Goal: Transaction & Acquisition: Register for event/course

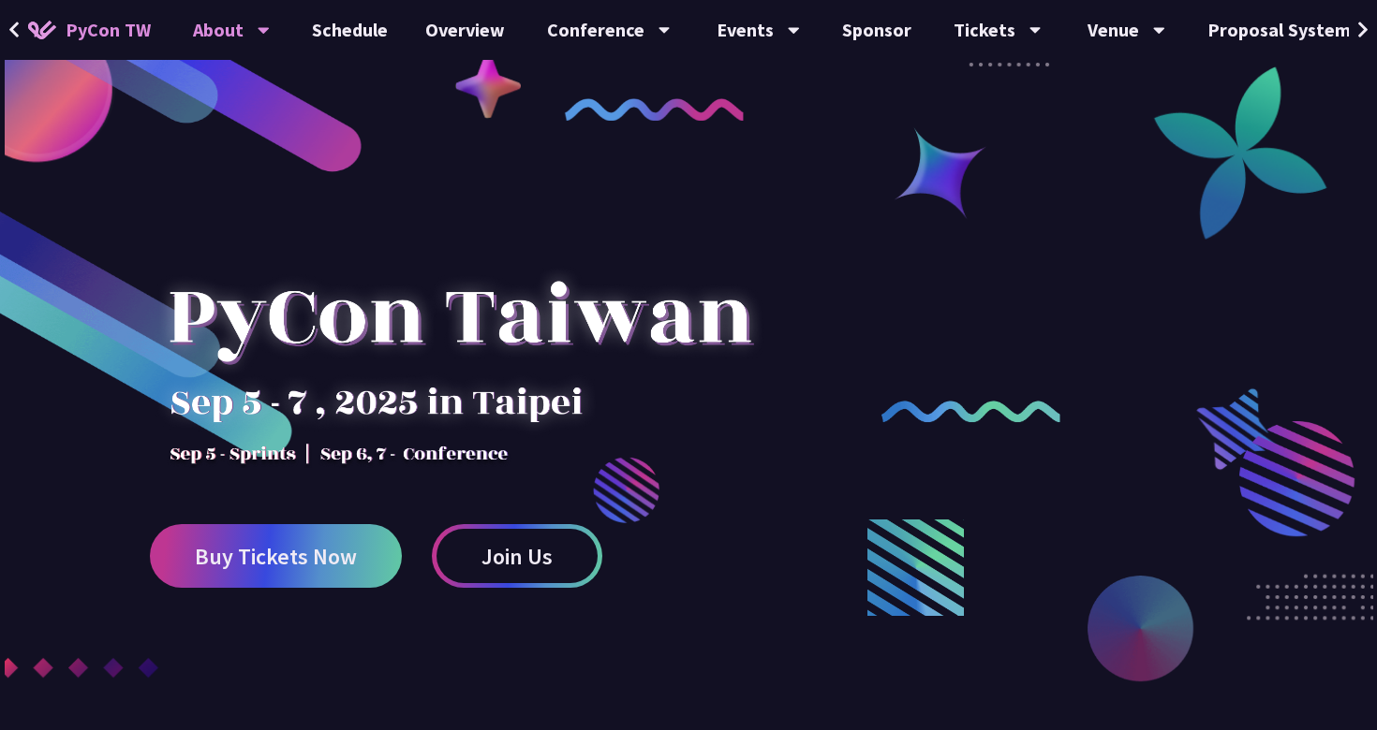
click at [250, 21] on div "About" at bounding box center [231, 30] width 77 height 60
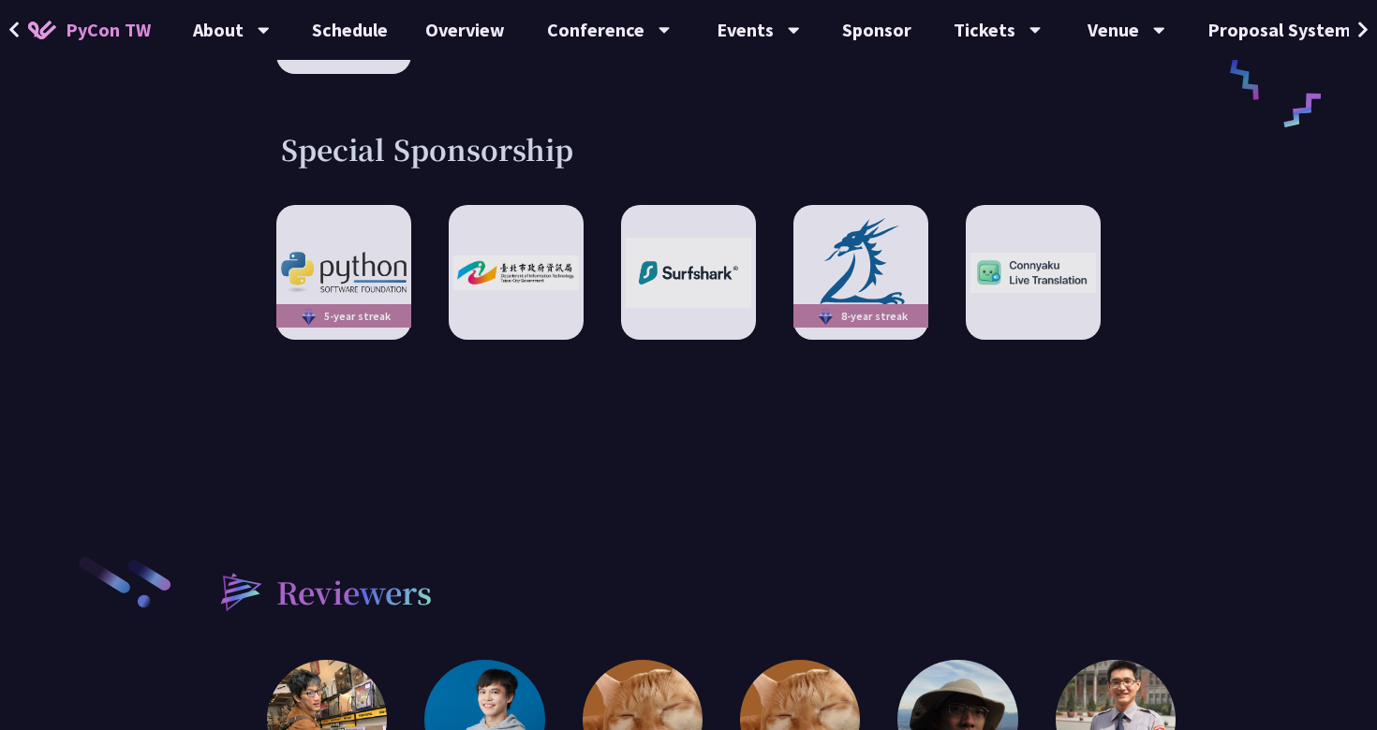
scroll to position [3735, 0]
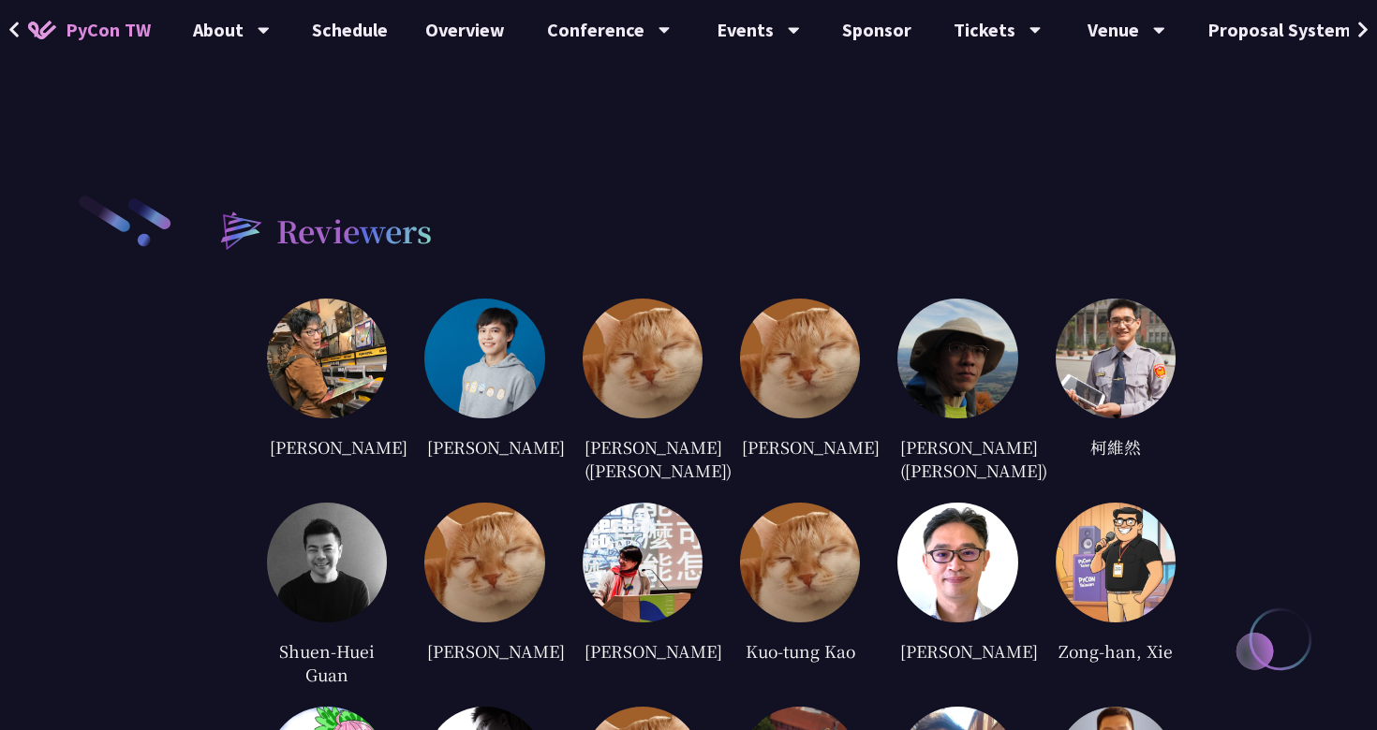
click at [515, 331] on img at bounding box center [484, 359] width 120 height 120
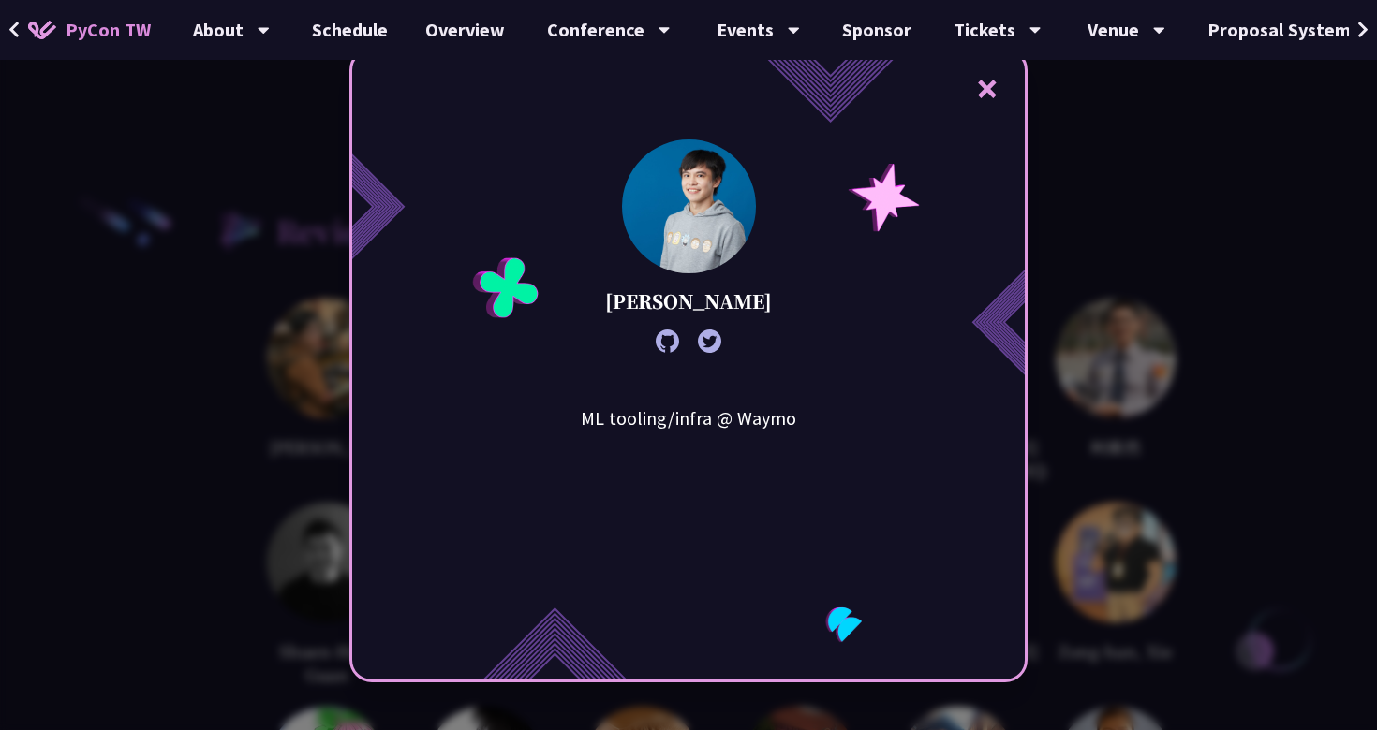
click at [670, 345] on icon at bounding box center [666, 341] width 23 height 23
click at [331, 160] on div "× Kevin Li ML tooling/infra @ Waymo" at bounding box center [688, 365] width 1377 height 730
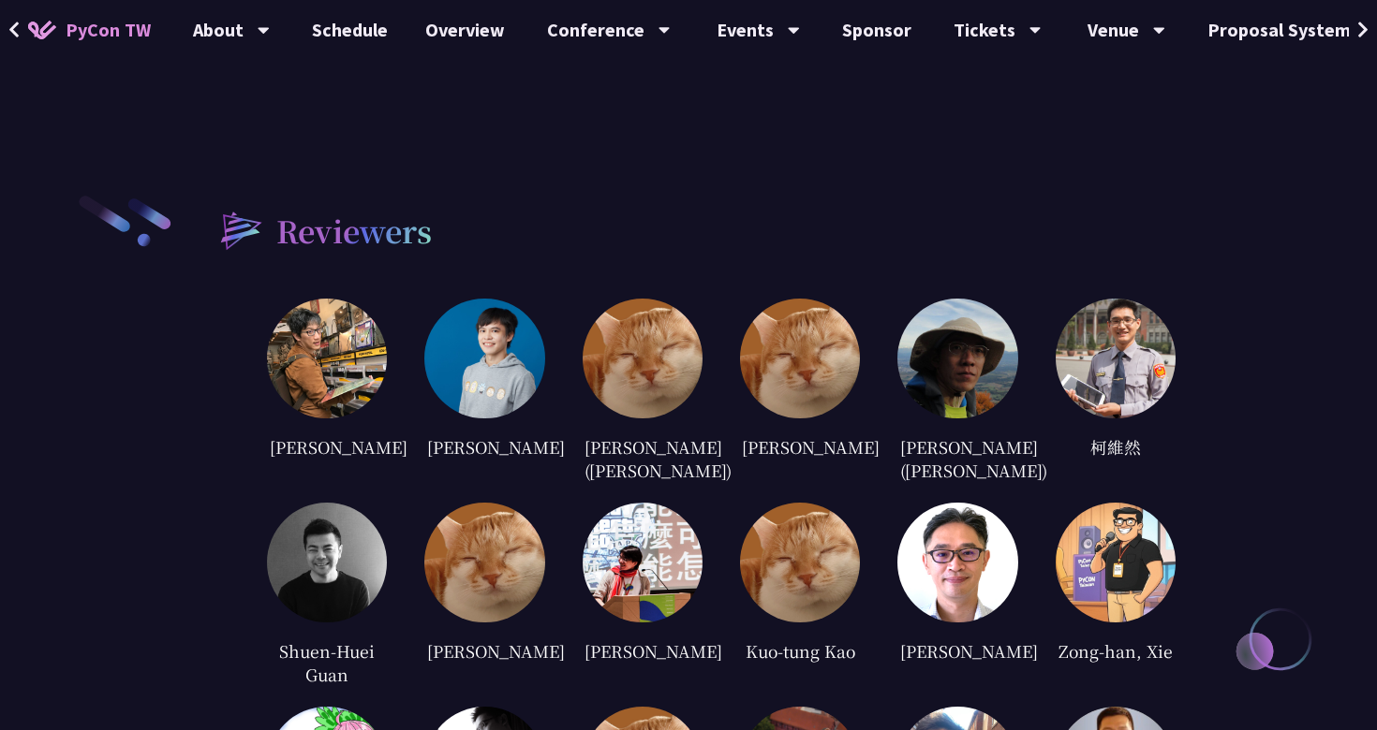
scroll to position [3815, 0]
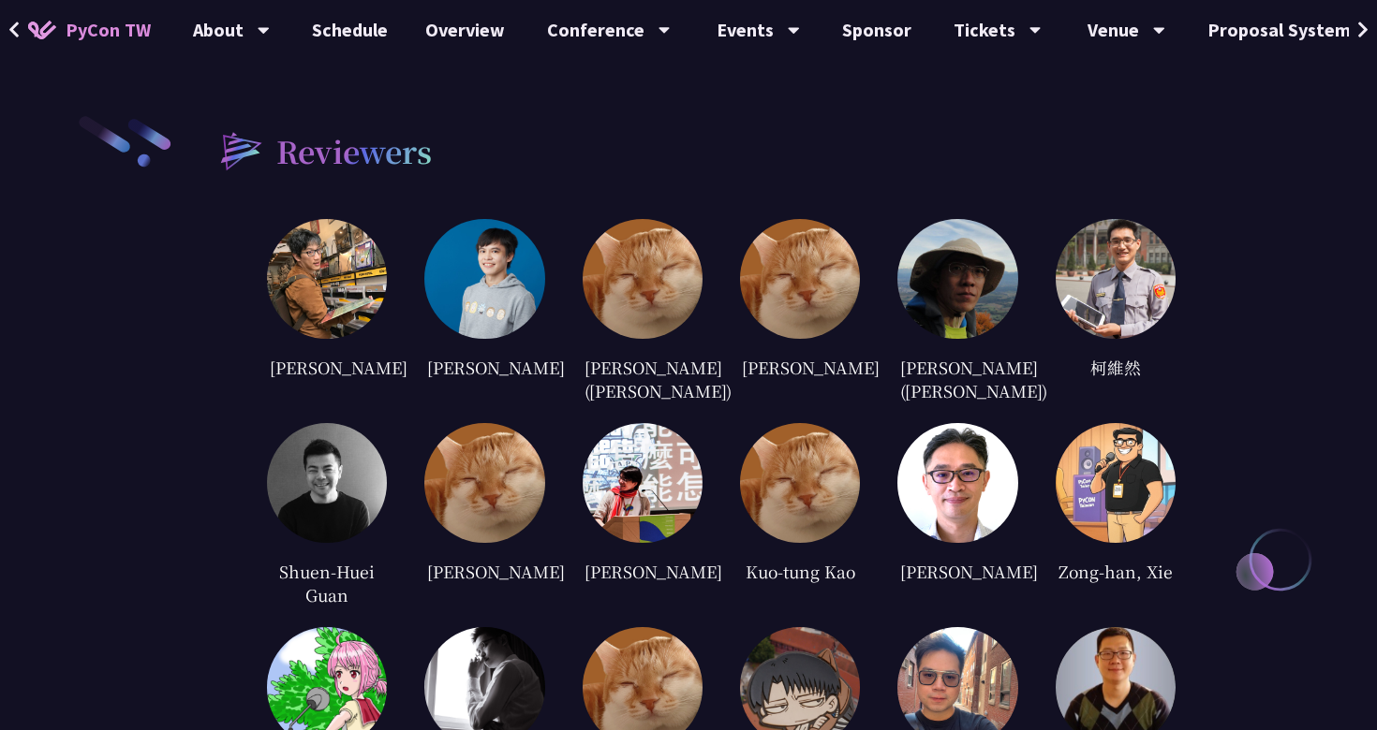
click at [960, 233] on img at bounding box center [957, 279] width 120 height 120
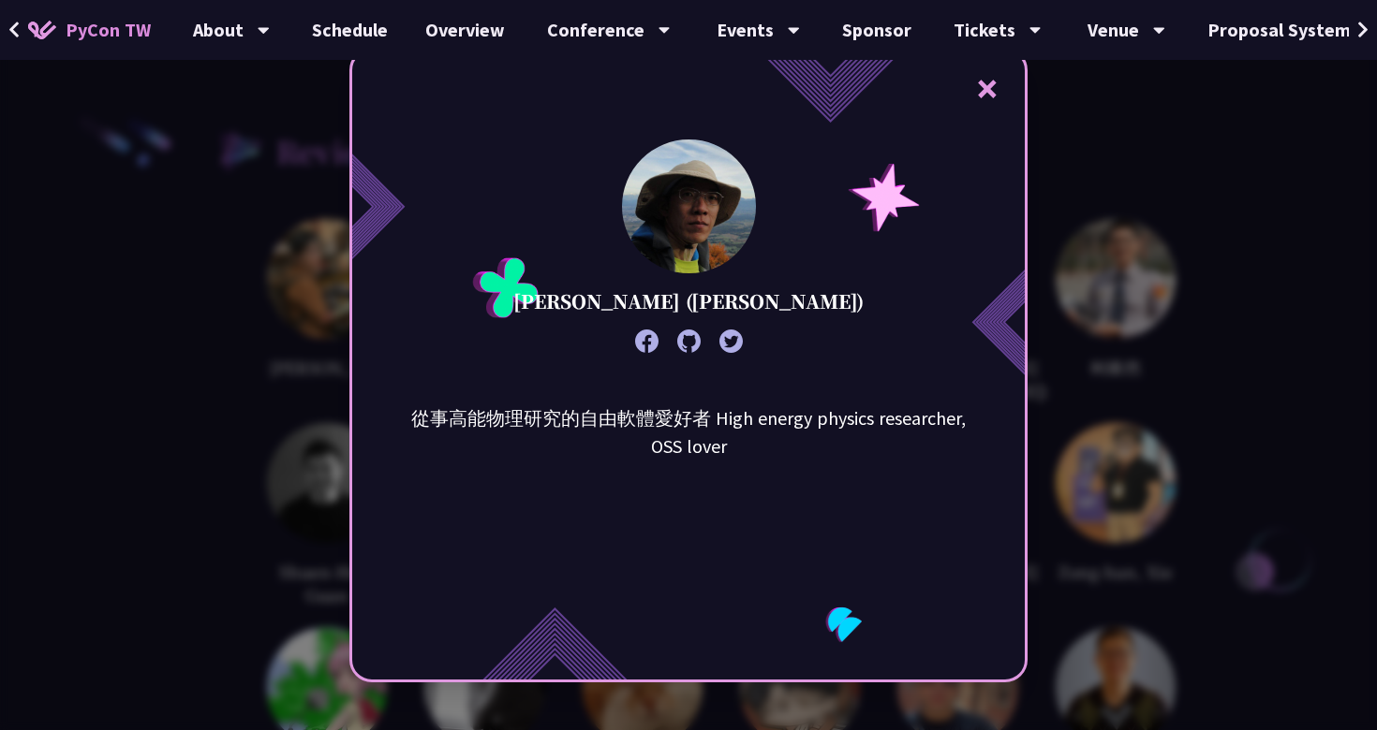
click at [688, 346] on icon at bounding box center [688, 341] width 23 height 23
click at [4, 434] on div "× 趙元 (Yuan CHAO) 從事高能物理研究的自由軟體愛好者 High energy physics researcher, OSS lover" at bounding box center [688, 365] width 1377 height 730
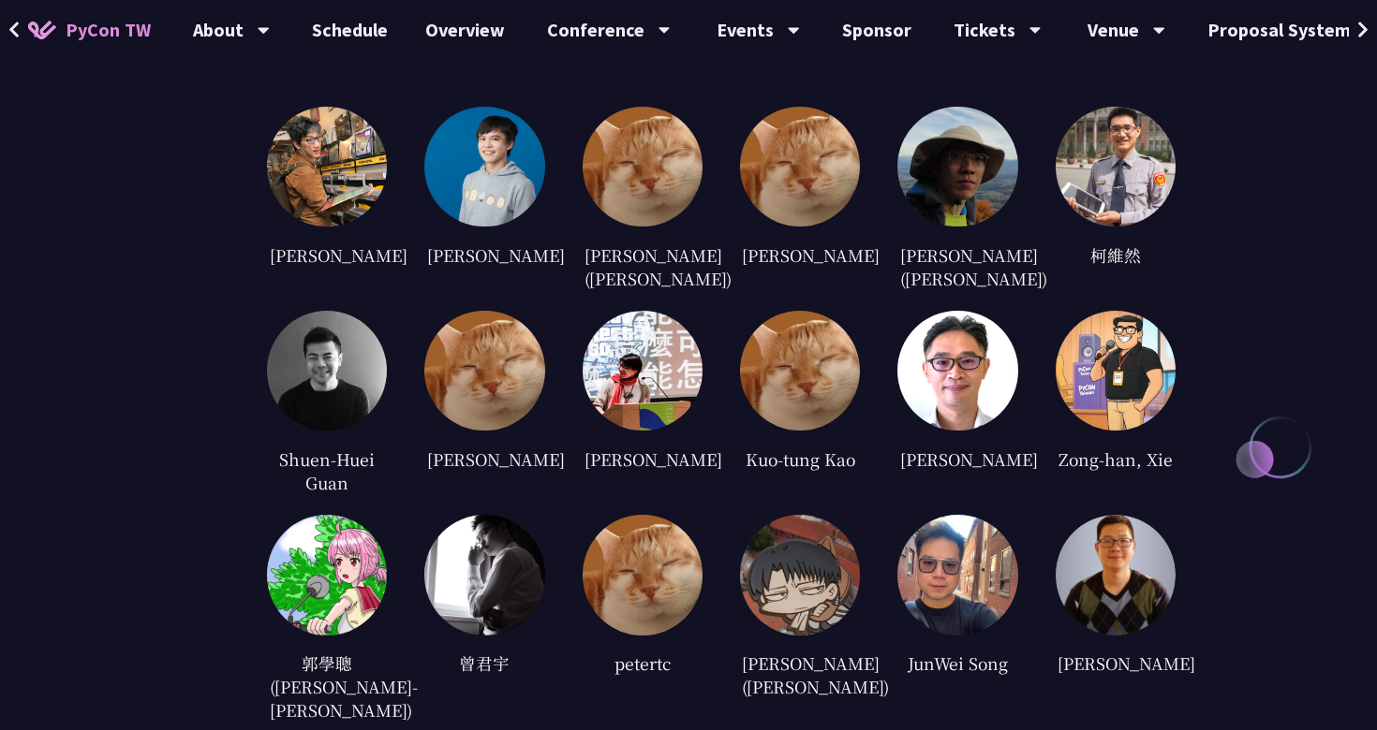
scroll to position [3934, 0]
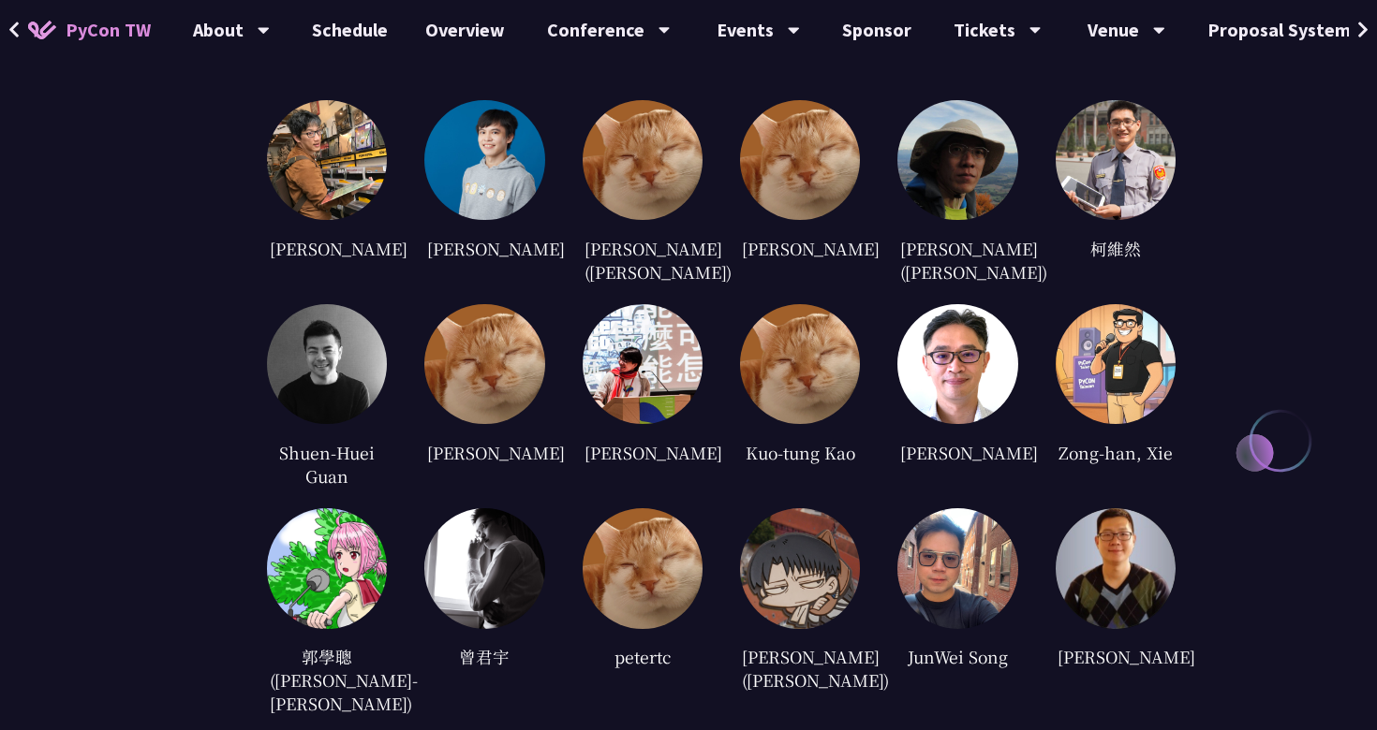
click at [1083, 123] on img at bounding box center [1115, 160] width 120 height 120
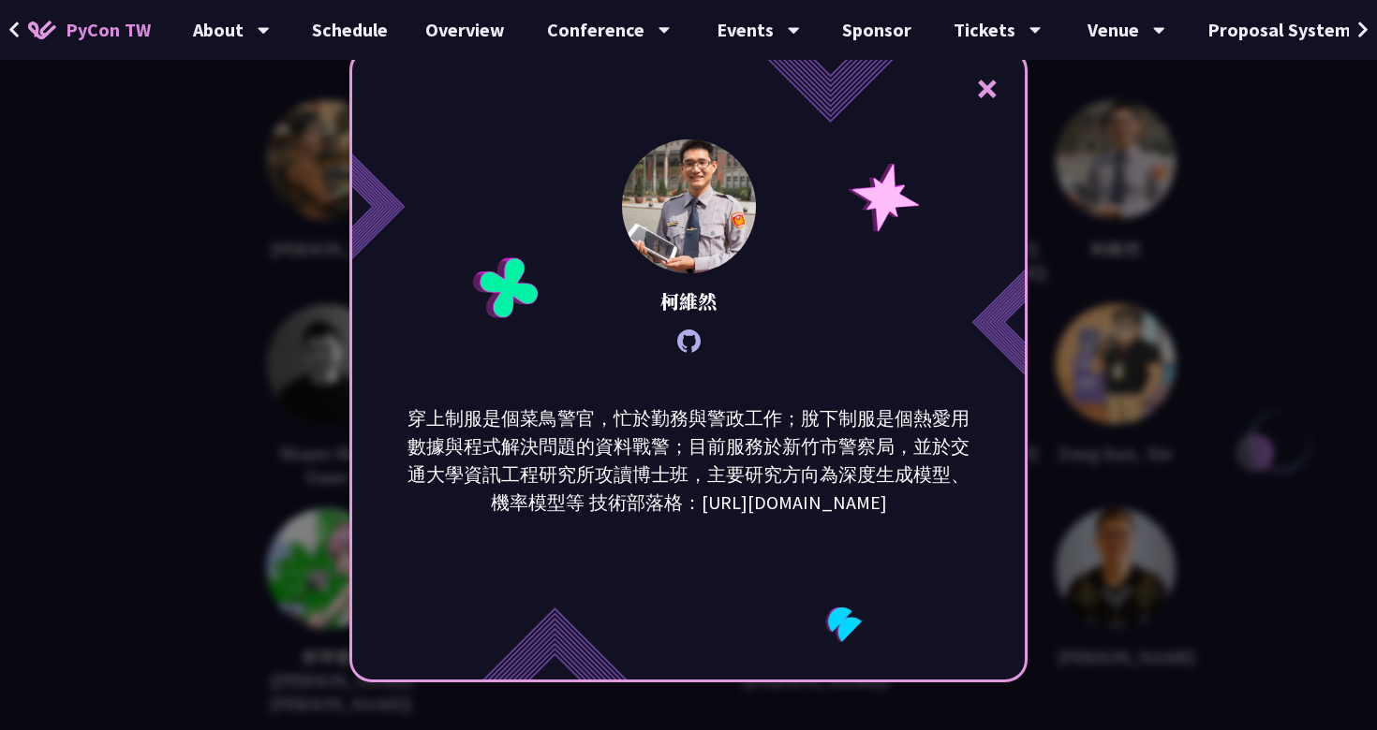
click at [699, 341] on icon at bounding box center [688, 341] width 23 height 23
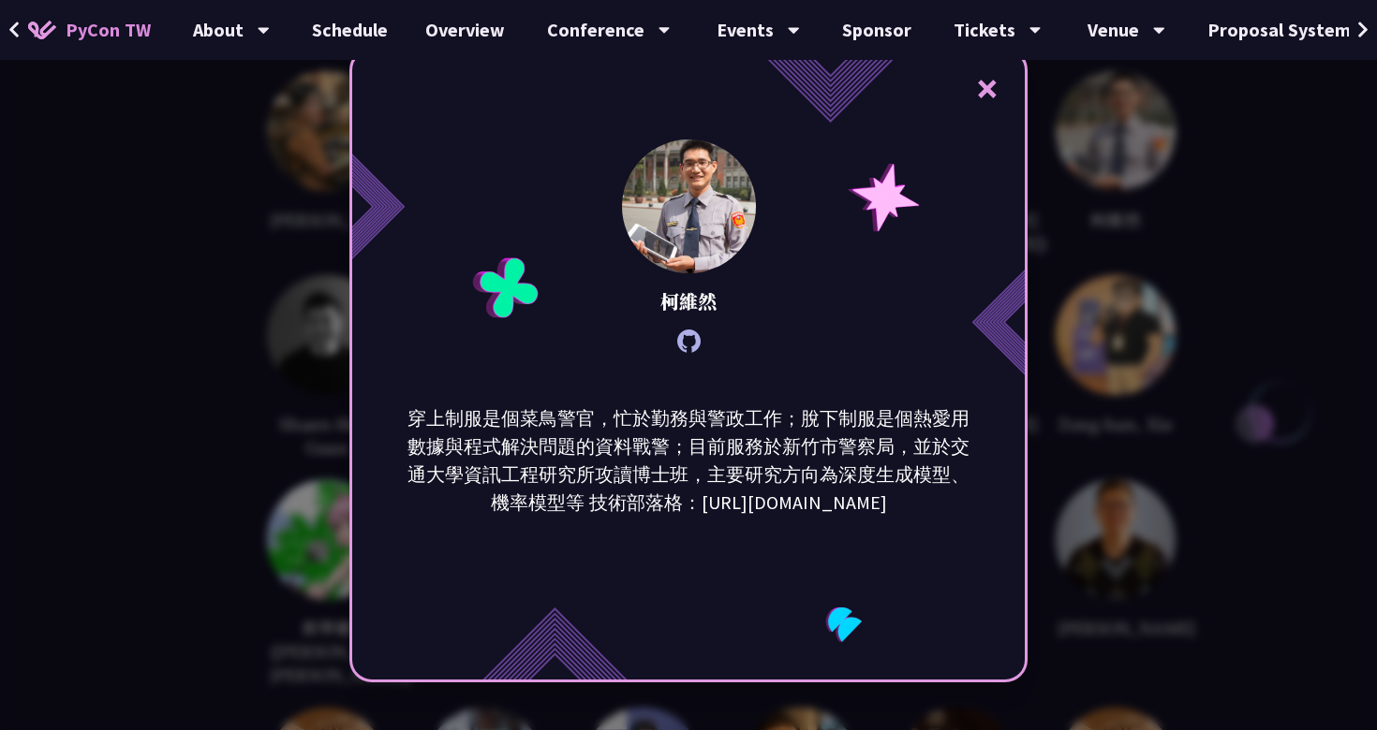
scroll to position [3982, 0]
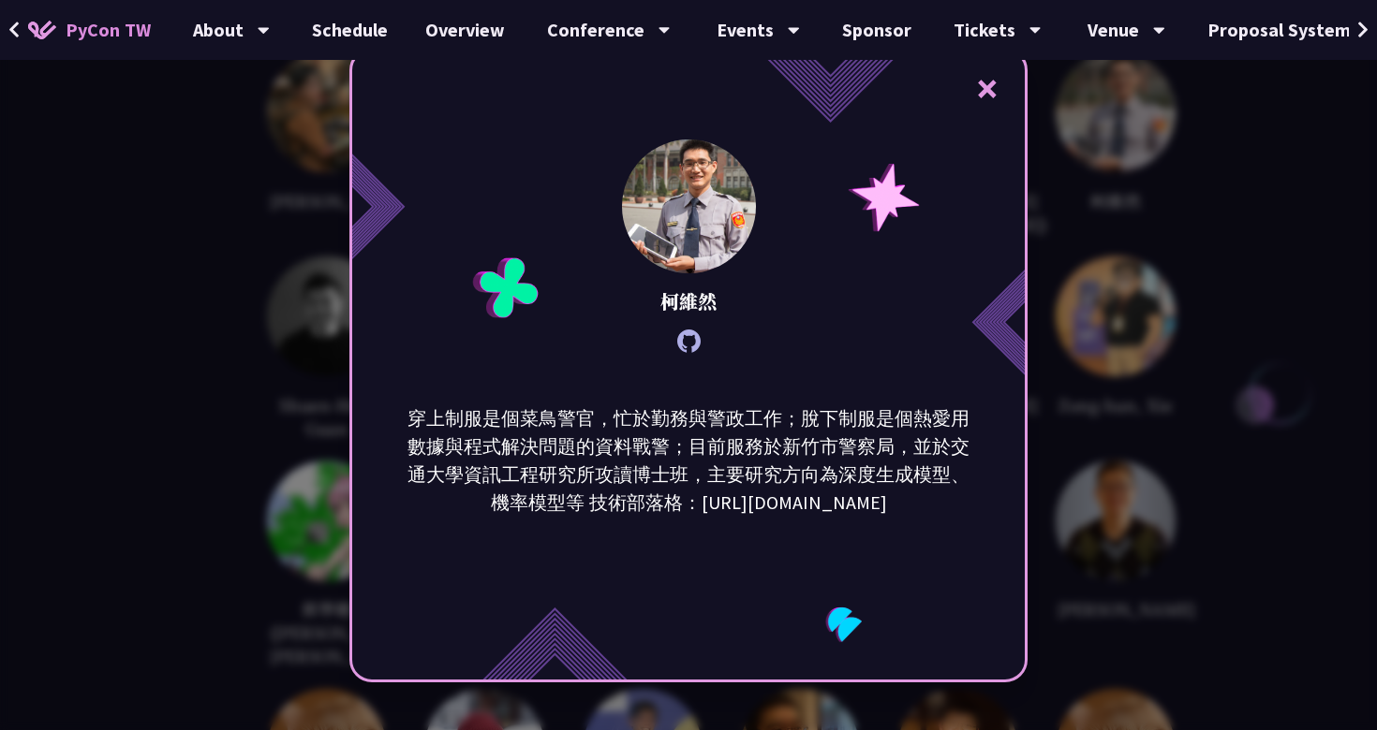
click at [60, 372] on div "× 柯維然 穿上制服是個菜鳥警官，忙於勤務與警政工作；脫下制服是個熱愛用數據與程式解決問題的資料戰警；目前服務於新竹市警察局，並於交通大學資訊工程研究所攻讀博…" at bounding box center [688, 365] width 1377 height 730
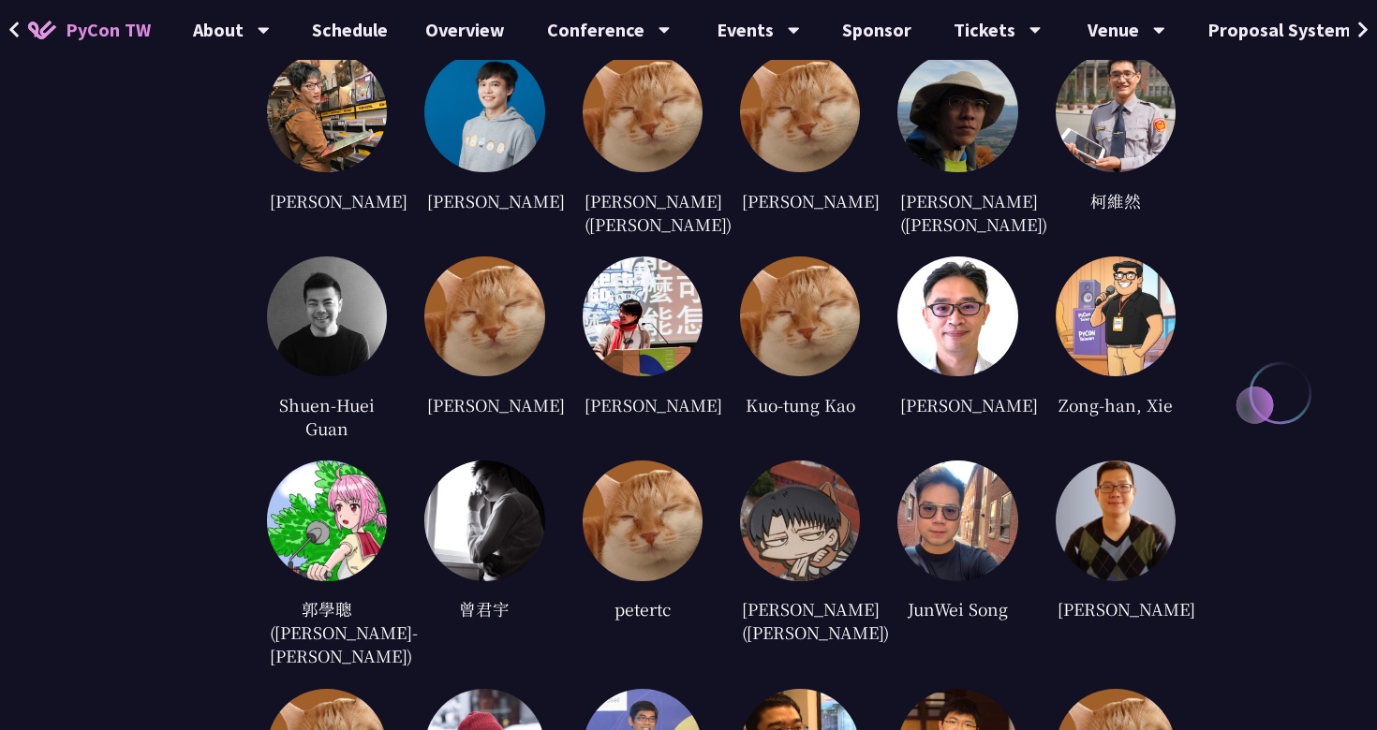
scroll to position [3956, 0]
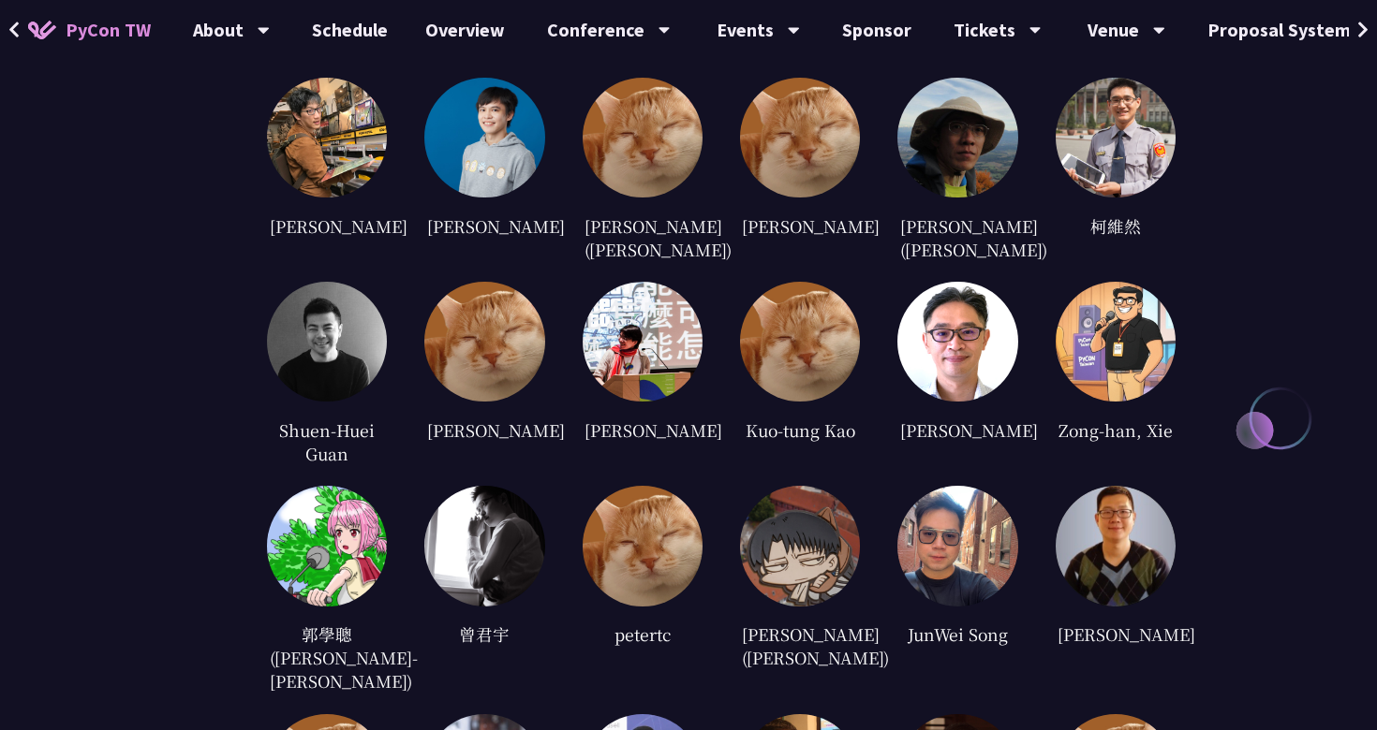
click at [274, 301] on img at bounding box center [327, 342] width 120 height 120
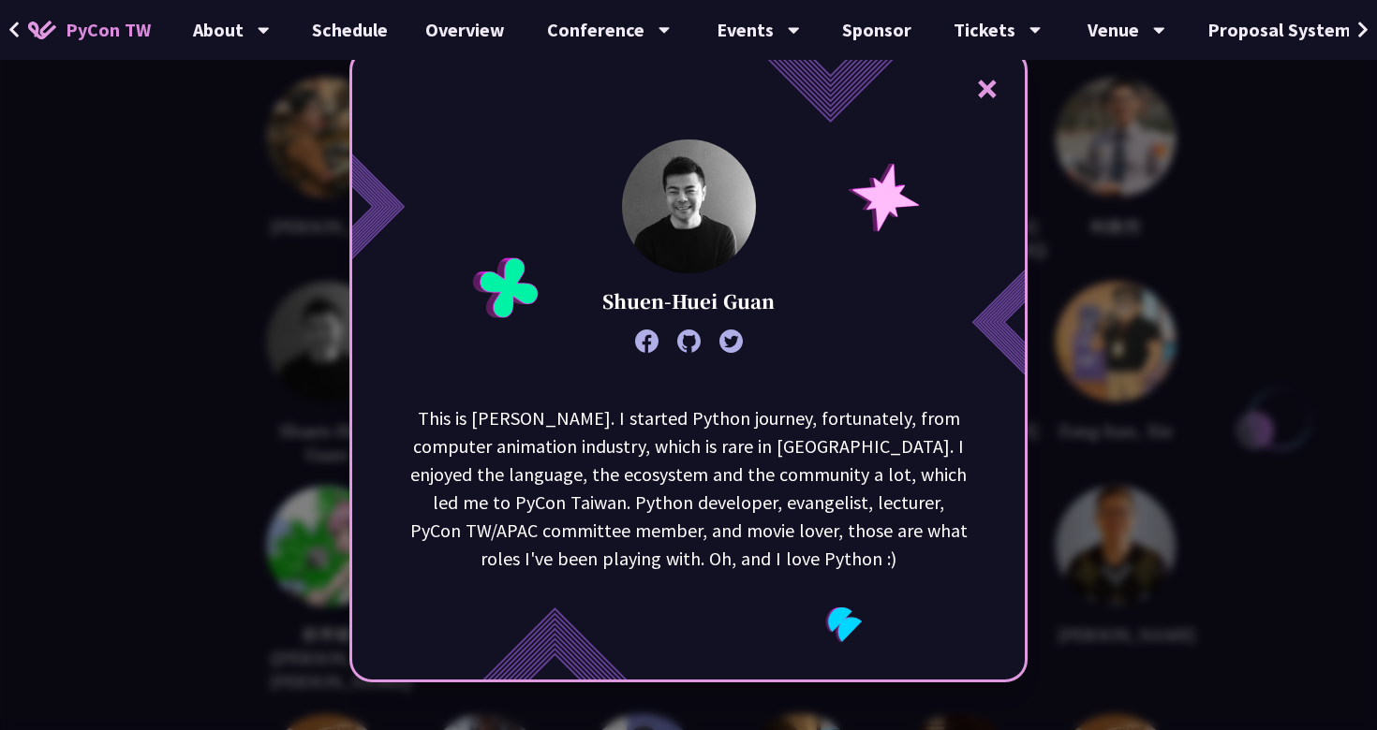
click at [697, 343] on icon at bounding box center [688, 341] width 23 height 23
click at [214, 392] on div "× Shuen-Huei Guan This is Drake. I started Python journey, fortunately, from co…" at bounding box center [688, 365] width 1377 height 730
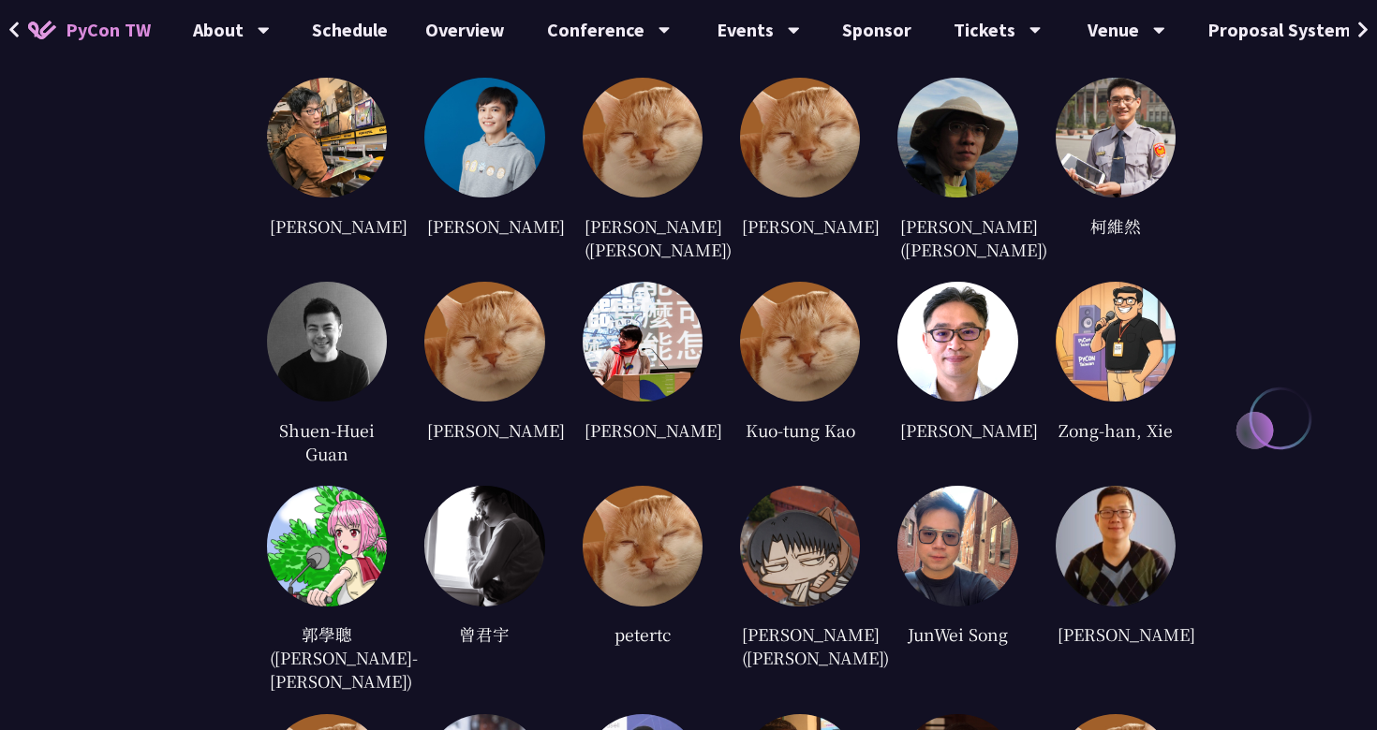
click at [639, 301] on img at bounding box center [642, 342] width 120 height 120
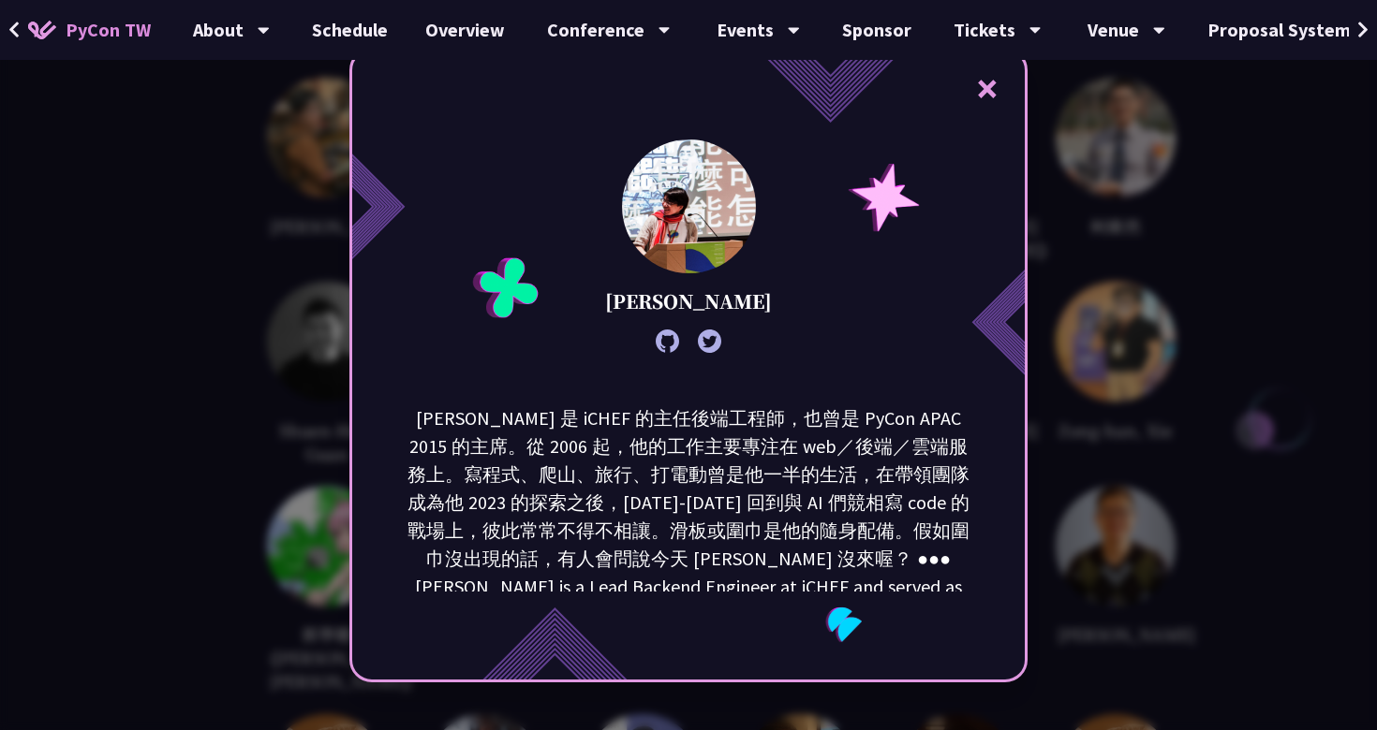
click at [659, 344] on icon at bounding box center [666, 341] width 23 height 23
click at [115, 128] on div "× Keith Yang" at bounding box center [688, 365] width 1377 height 730
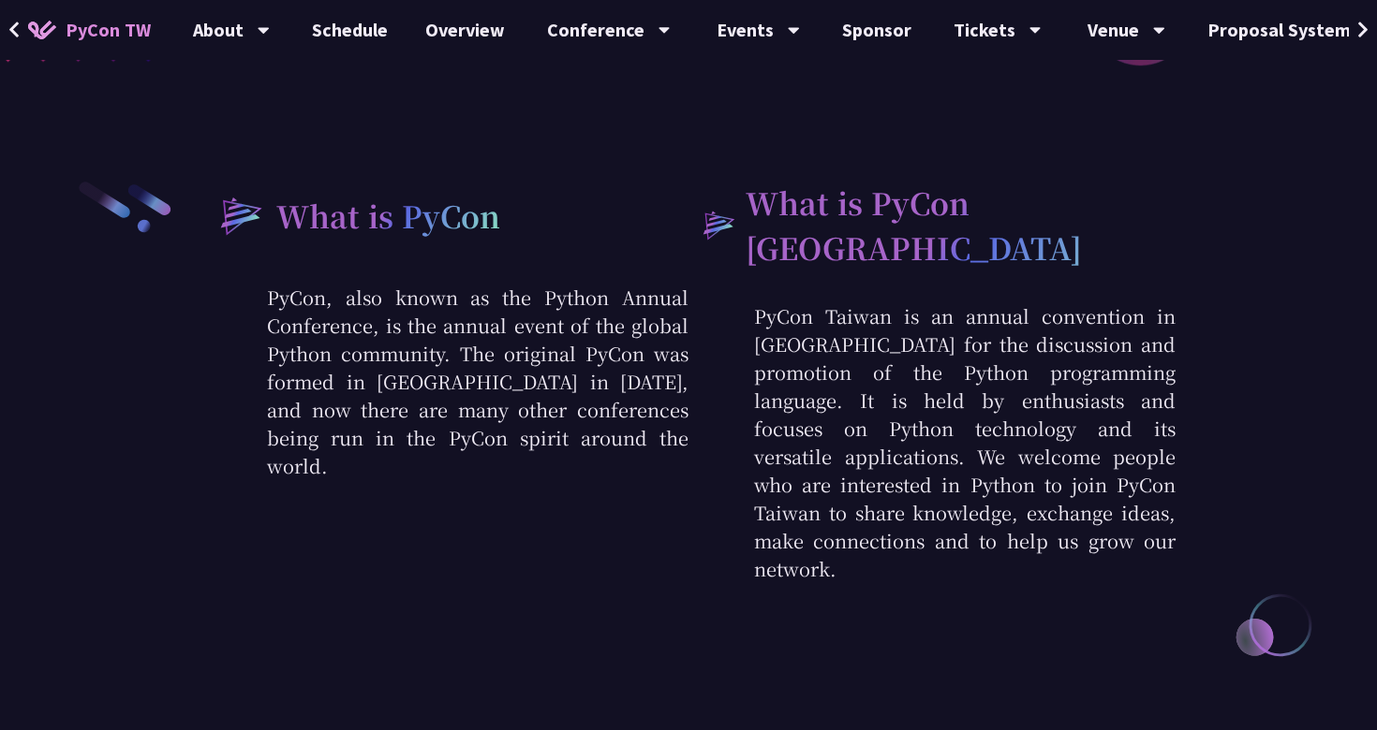
scroll to position [0, 0]
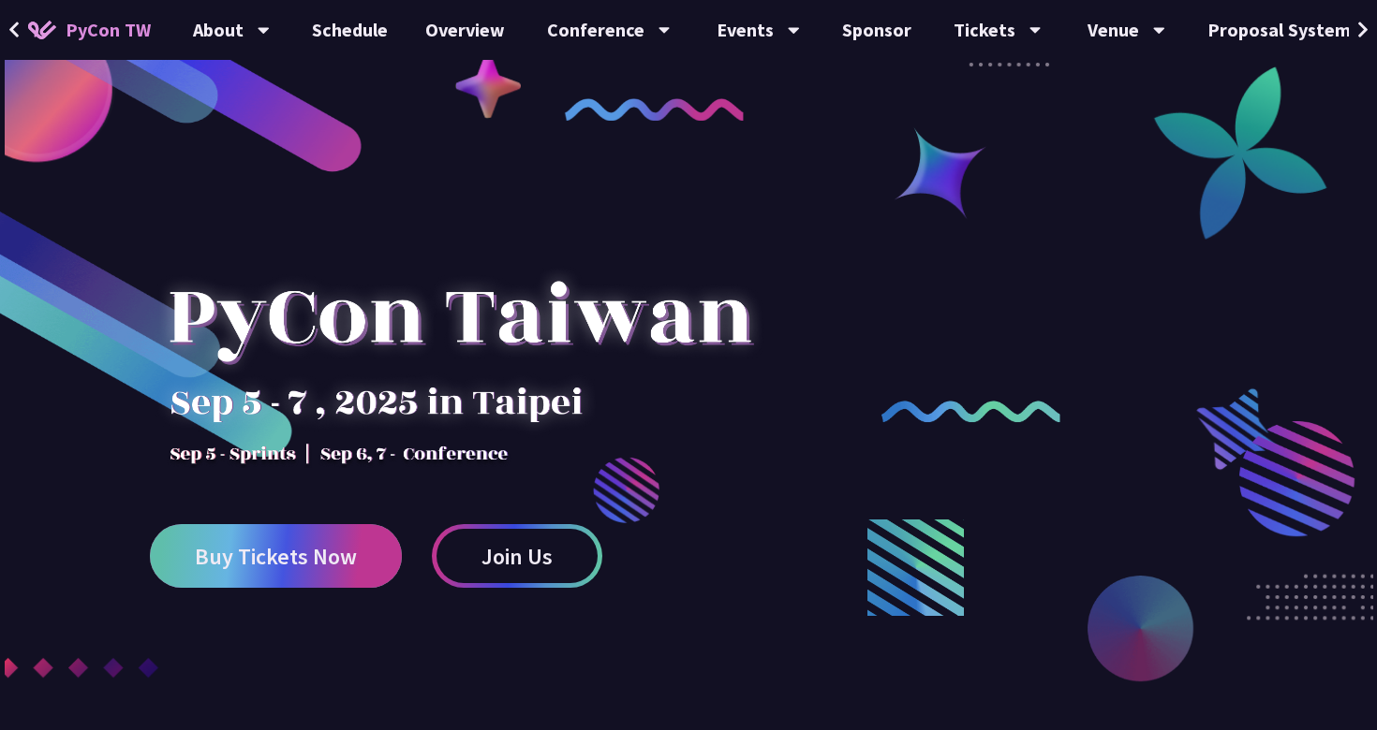
click at [261, 550] on span "Buy Tickets Now" at bounding box center [276, 556] width 162 height 23
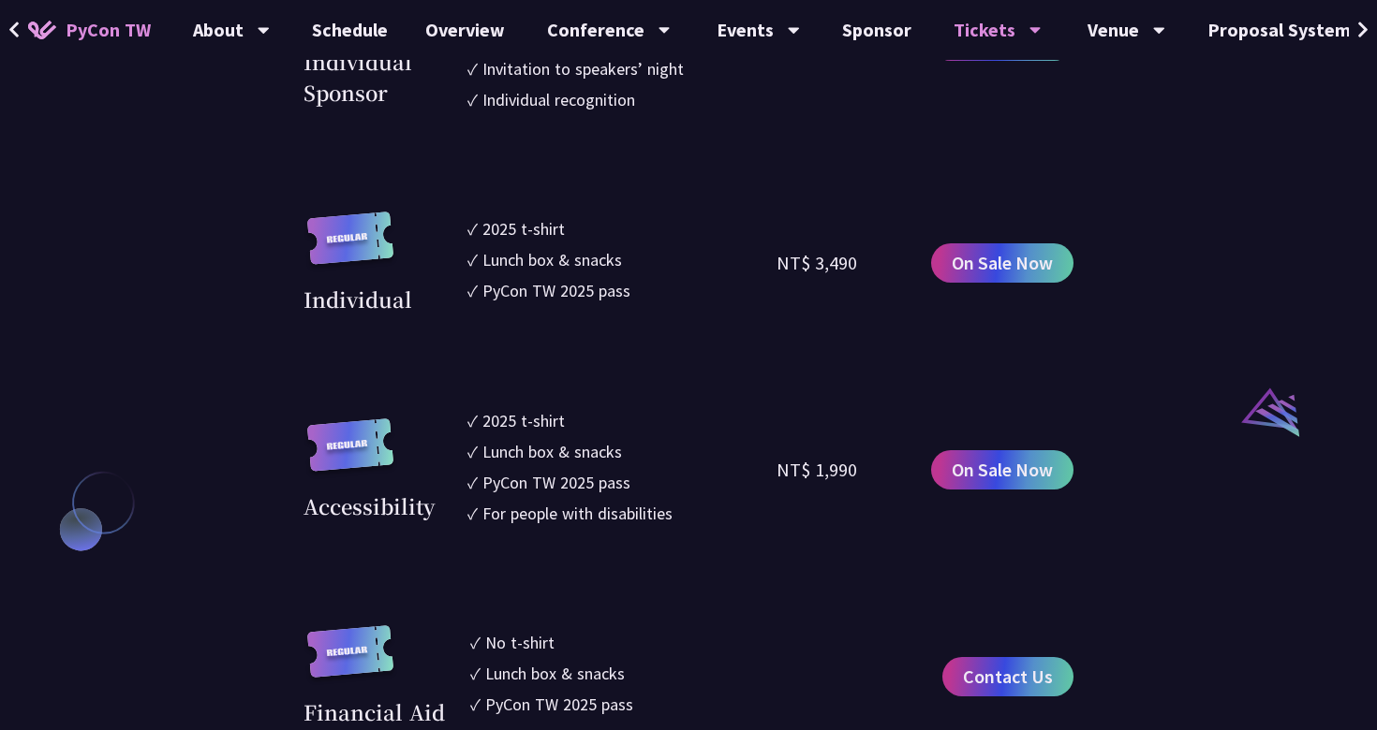
scroll to position [1744, 0]
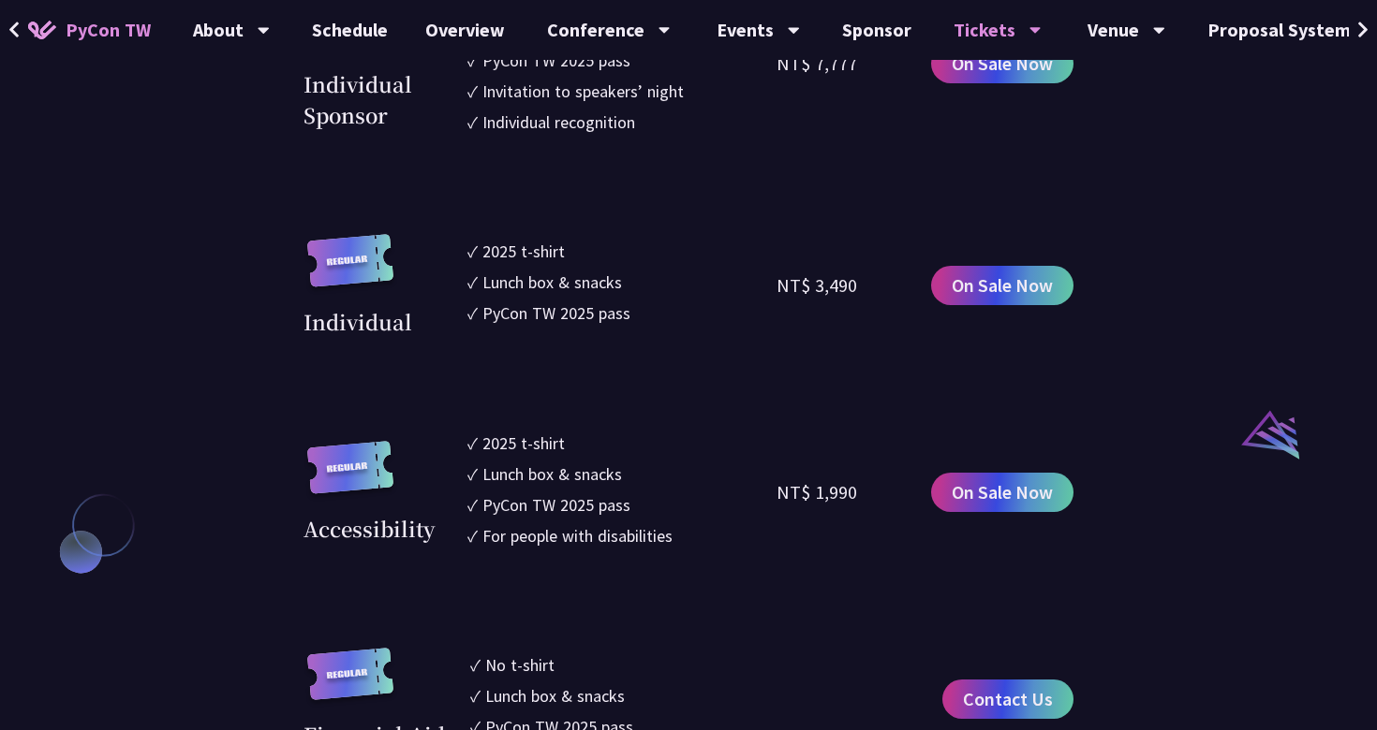
drag, startPoint x: 860, startPoint y: 284, endPoint x: 779, endPoint y: 289, distance: 80.7
click at [779, 289] on div "NT$ 3,490" at bounding box center [853, 285] width 155 height 103
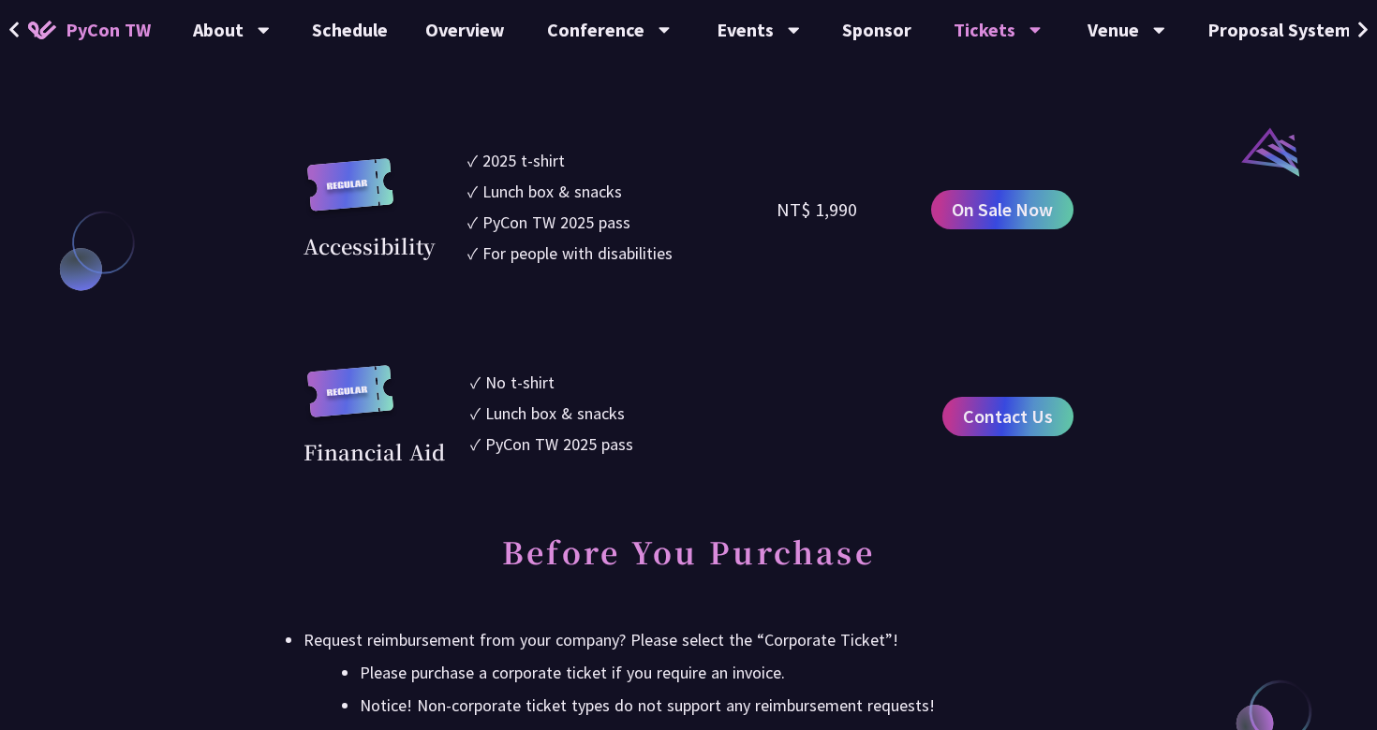
scroll to position [2069, 0]
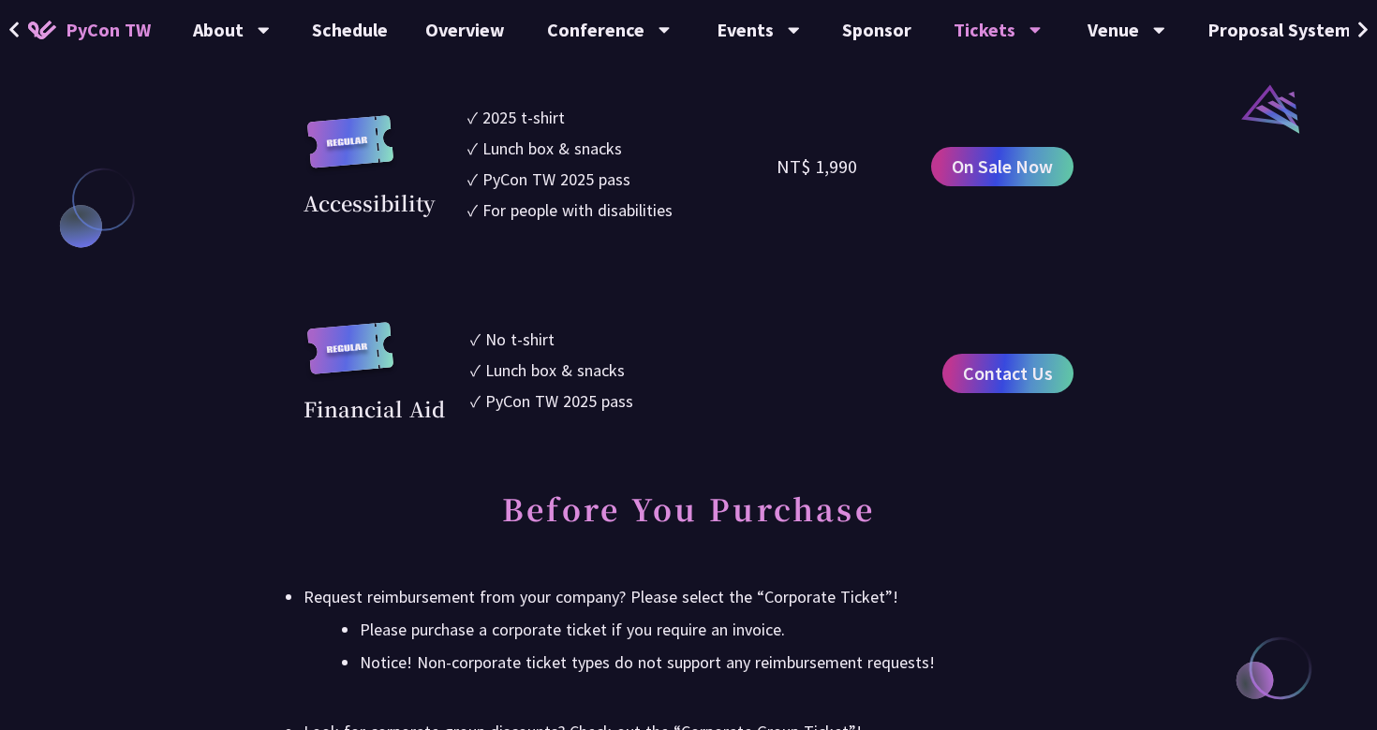
click at [711, 438] on div "Conference Information Sprint Dates: September 5, 2025 Venue: TBD Main Conferen…" at bounding box center [688, 644] width 770 height 4378
click at [993, 390] on link "Contact Us" at bounding box center [1007, 373] width 131 height 39
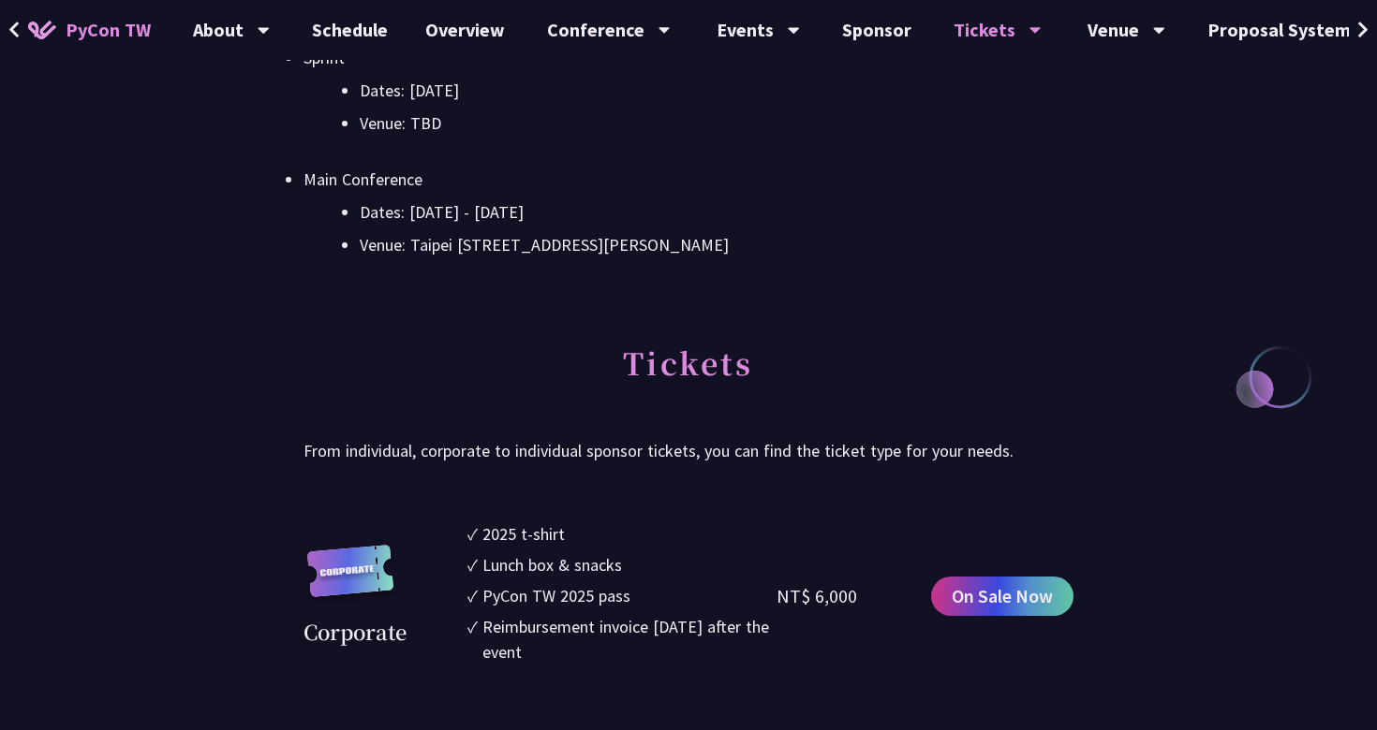
scroll to position [0, 0]
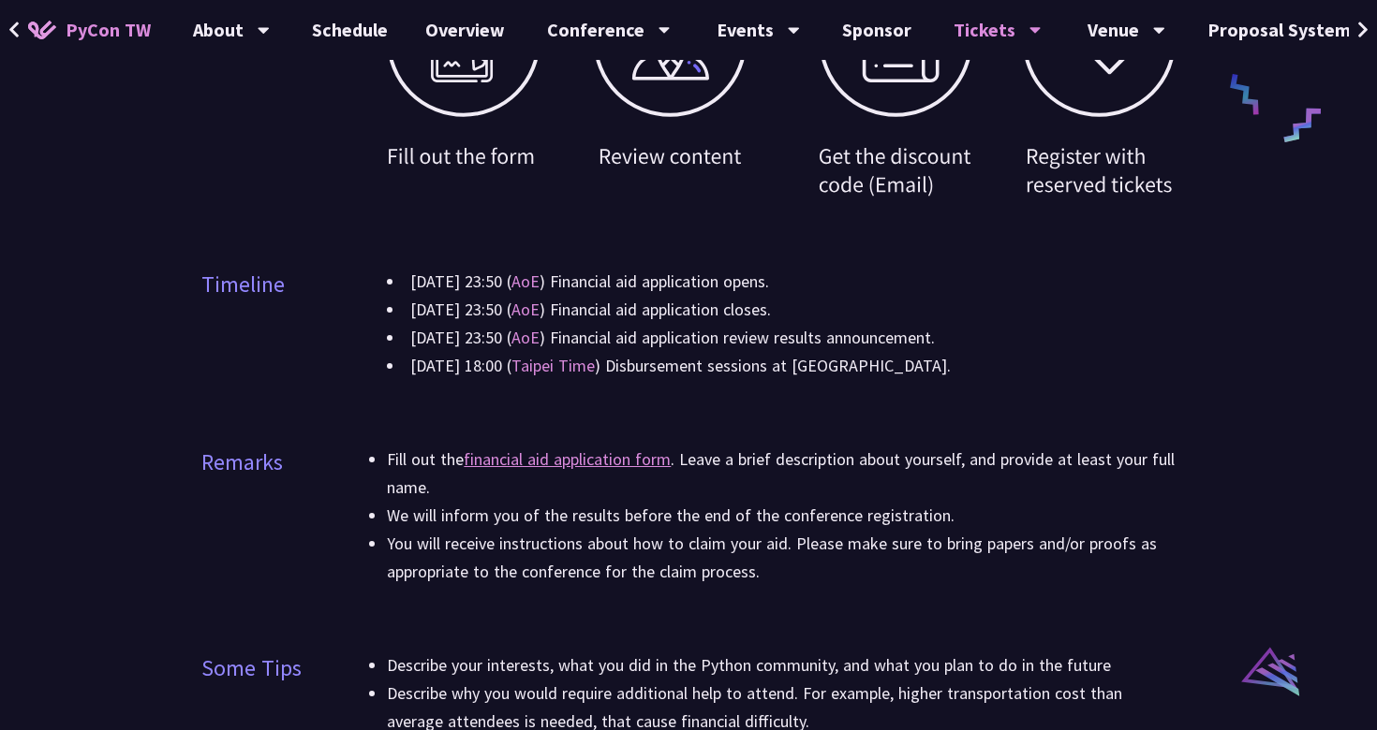
scroll to position [1202, 0]
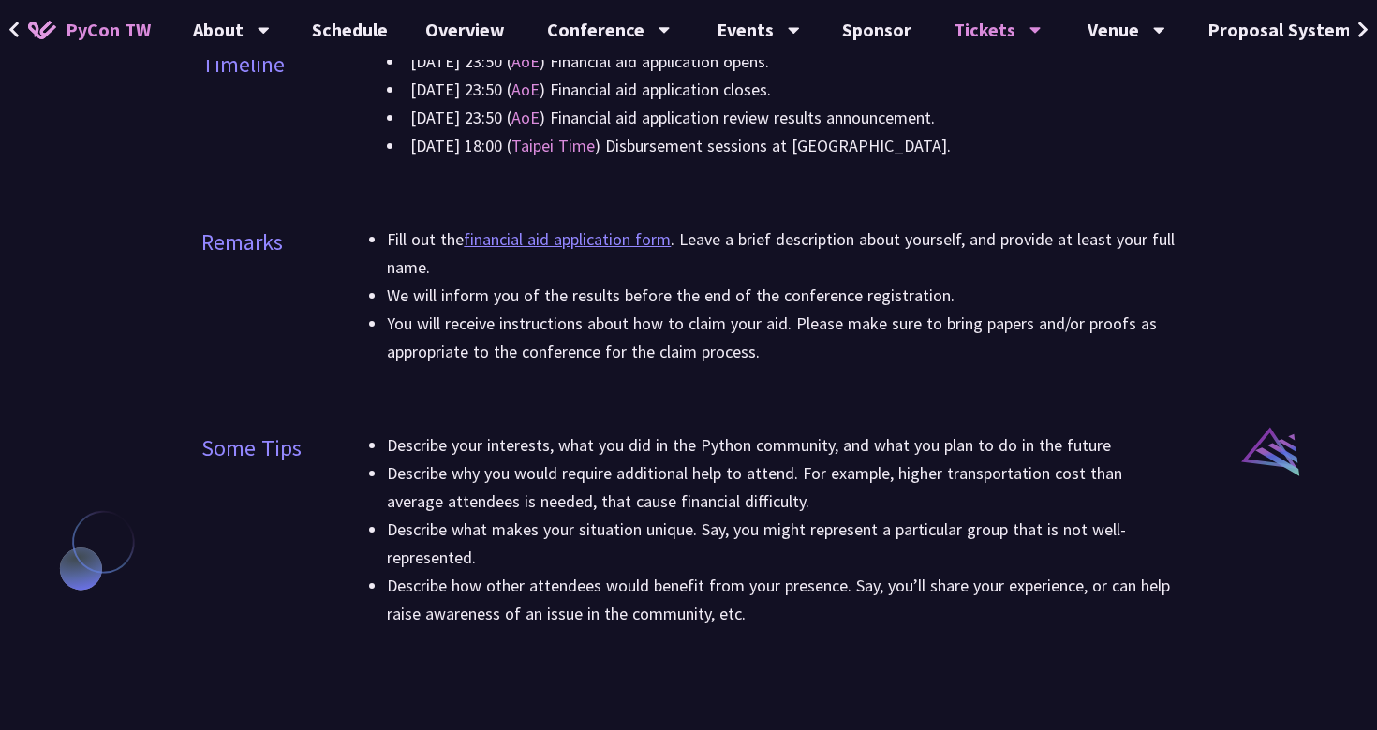
click at [532, 236] on link "financial aid application form" at bounding box center [567, 239] width 207 height 22
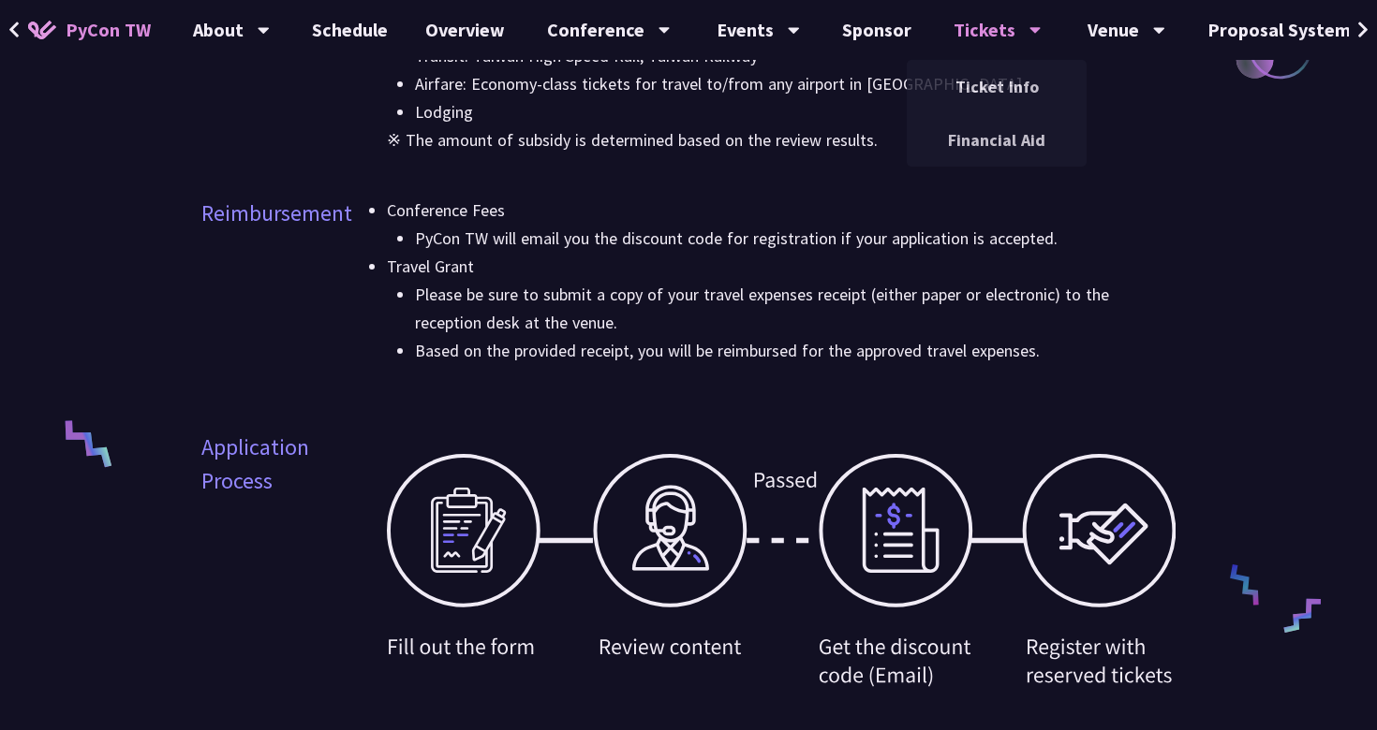
scroll to position [0, 0]
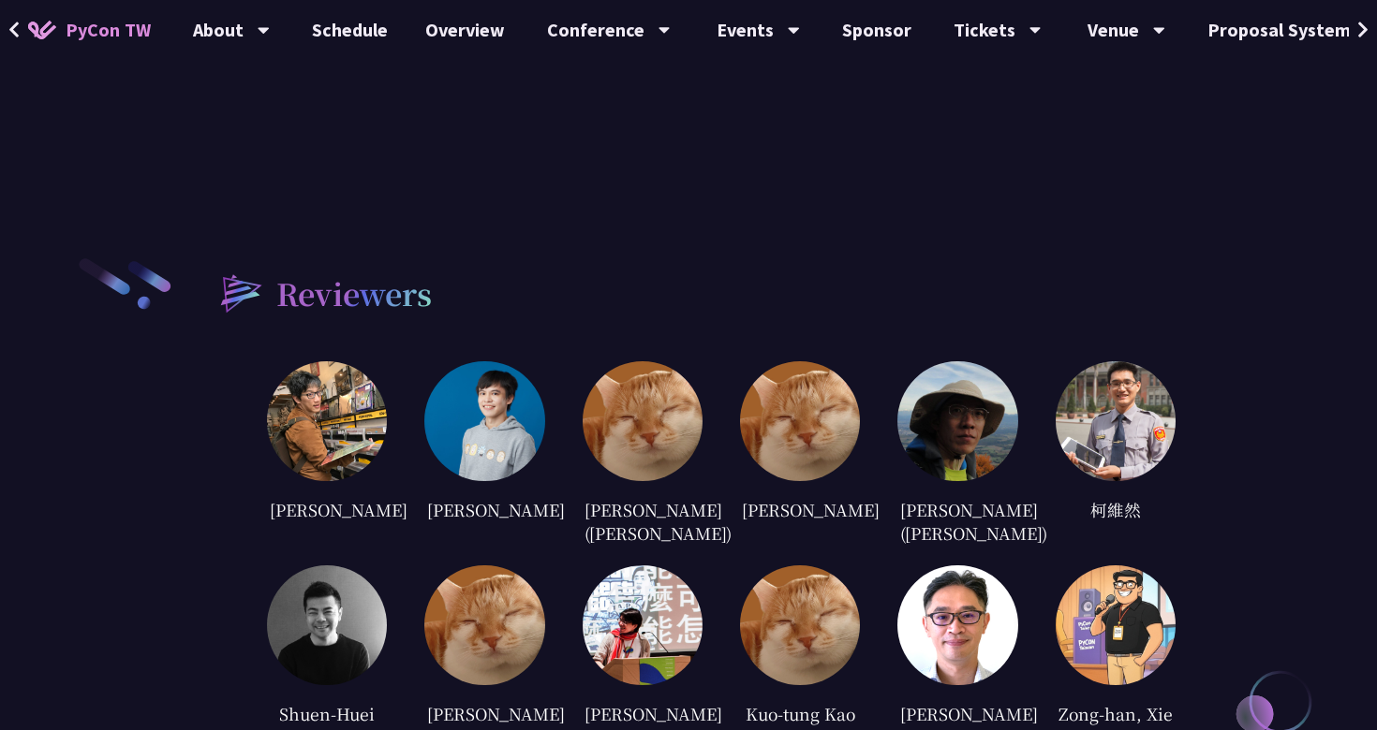
scroll to position [3724, 0]
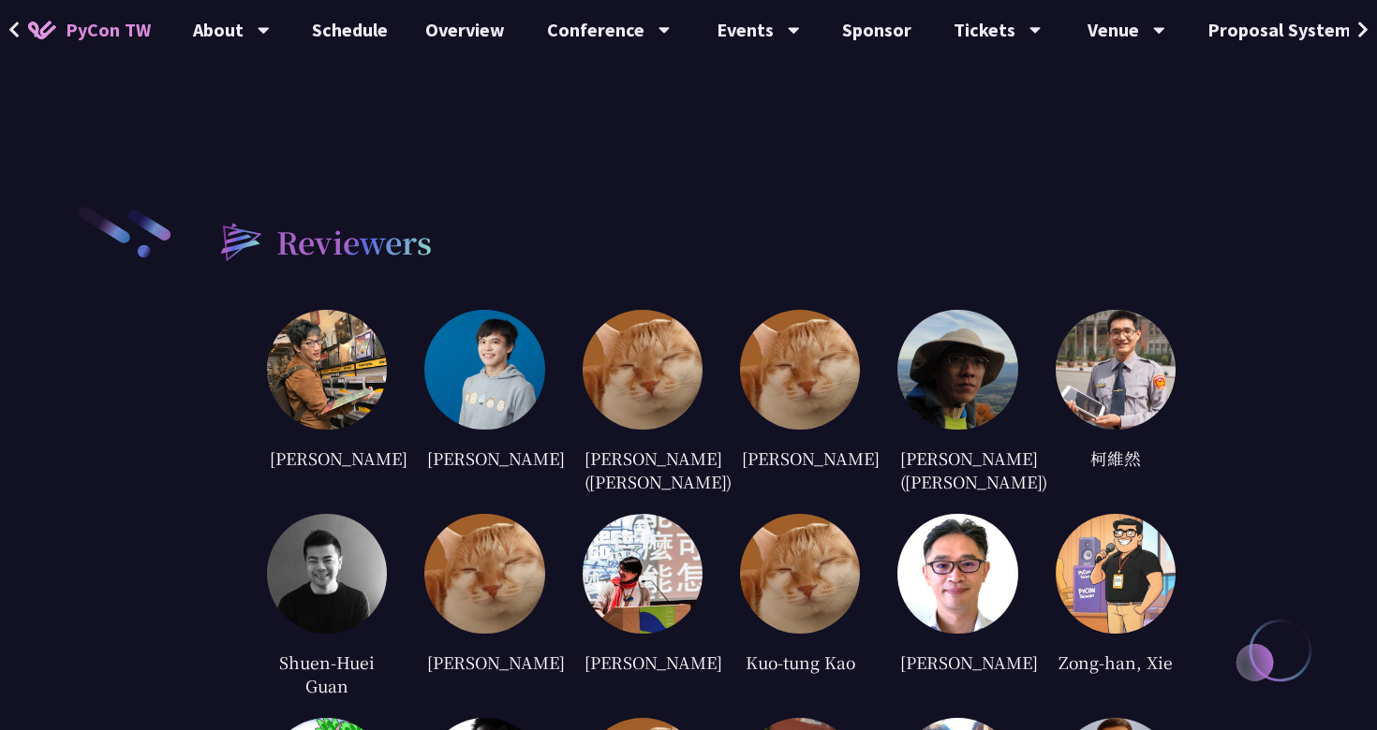
click at [502, 343] on img at bounding box center [484, 370] width 120 height 120
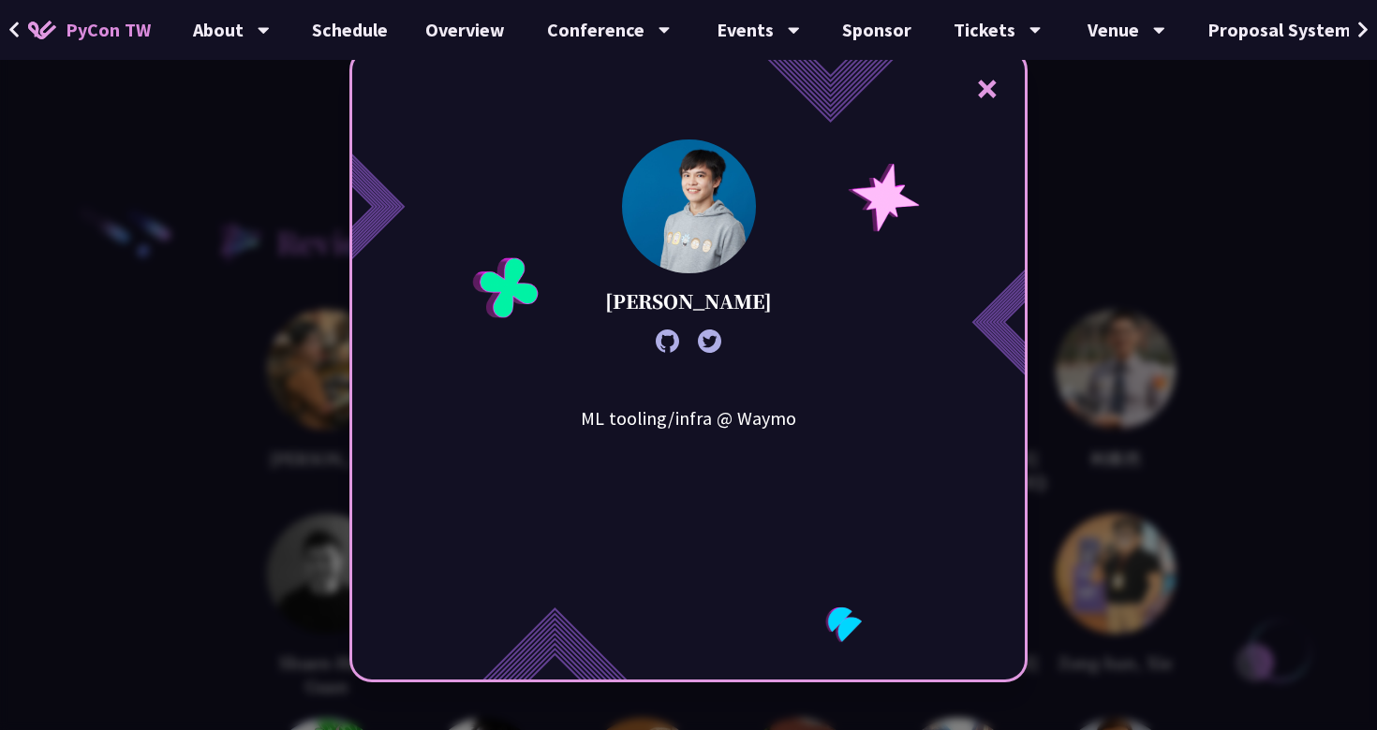
click at [672, 342] on icon at bounding box center [666, 341] width 23 height 23
click at [199, 247] on div "× Kevin Li ML tooling/infra @ Waymo" at bounding box center [688, 365] width 1377 height 730
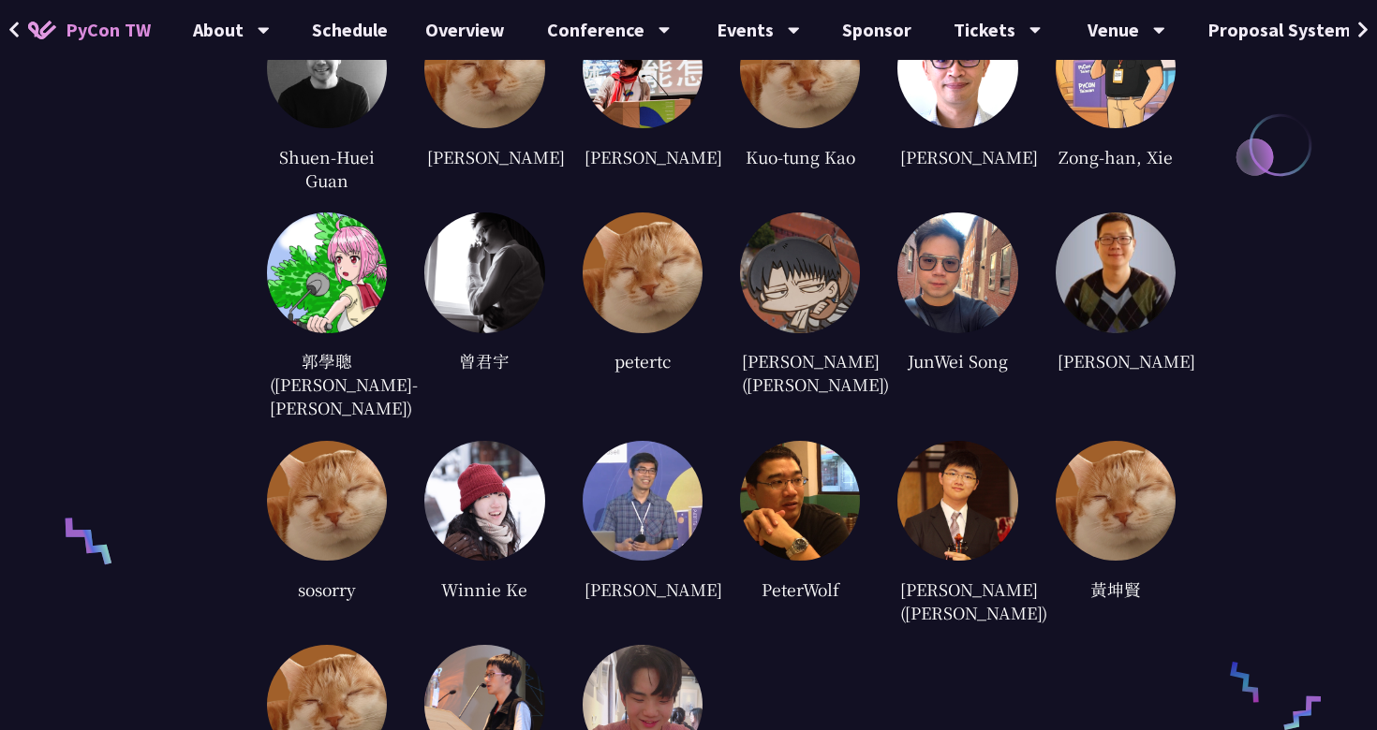
scroll to position [4240, 0]
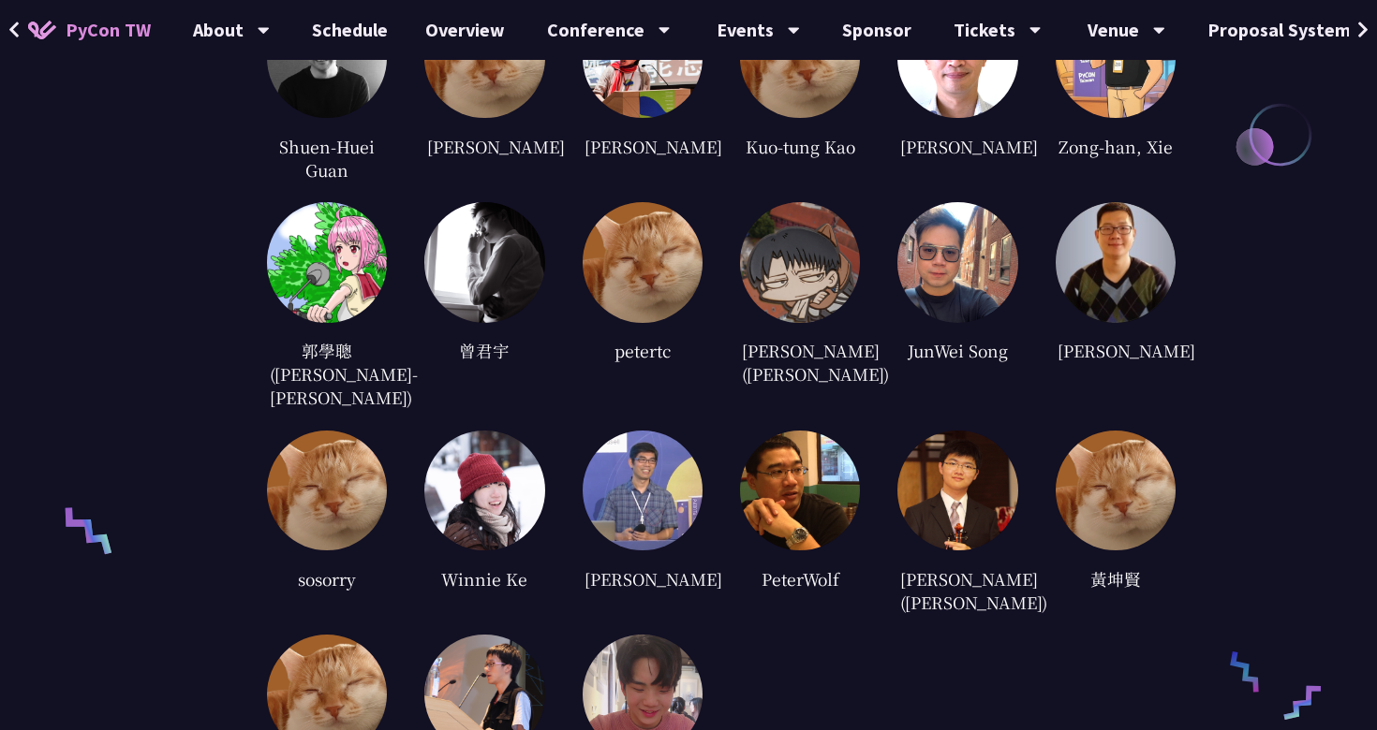
click at [635, 440] on img at bounding box center [642, 491] width 120 height 120
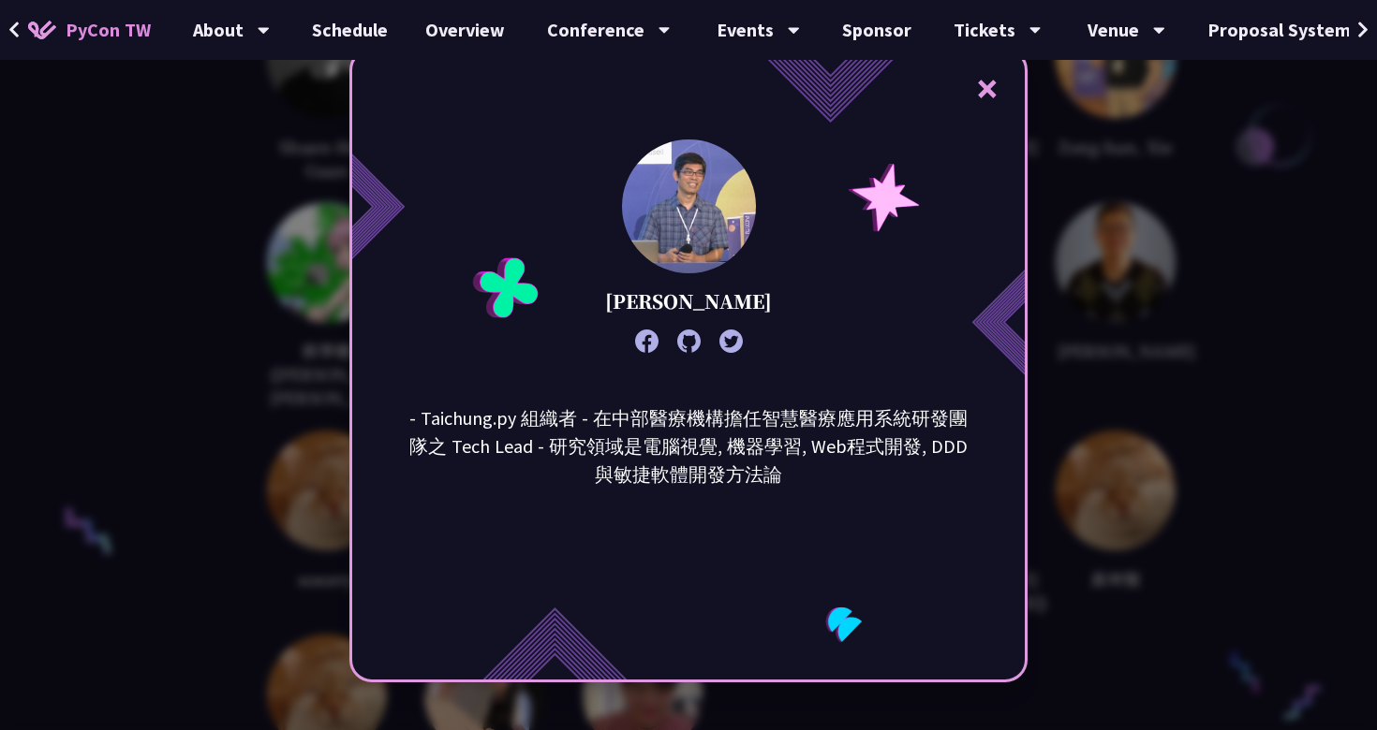
click at [694, 346] on icon at bounding box center [688, 341] width 23 height 23
click at [141, 377] on div "× Max Lai - Taichung.py 組織者 - 在中部醫療機構擔任智慧醫療應用系統研發團隊之 Tech Lead - 研究領域是電腦視覺, 機器學…" at bounding box center [688, 365] width 1377 height 730
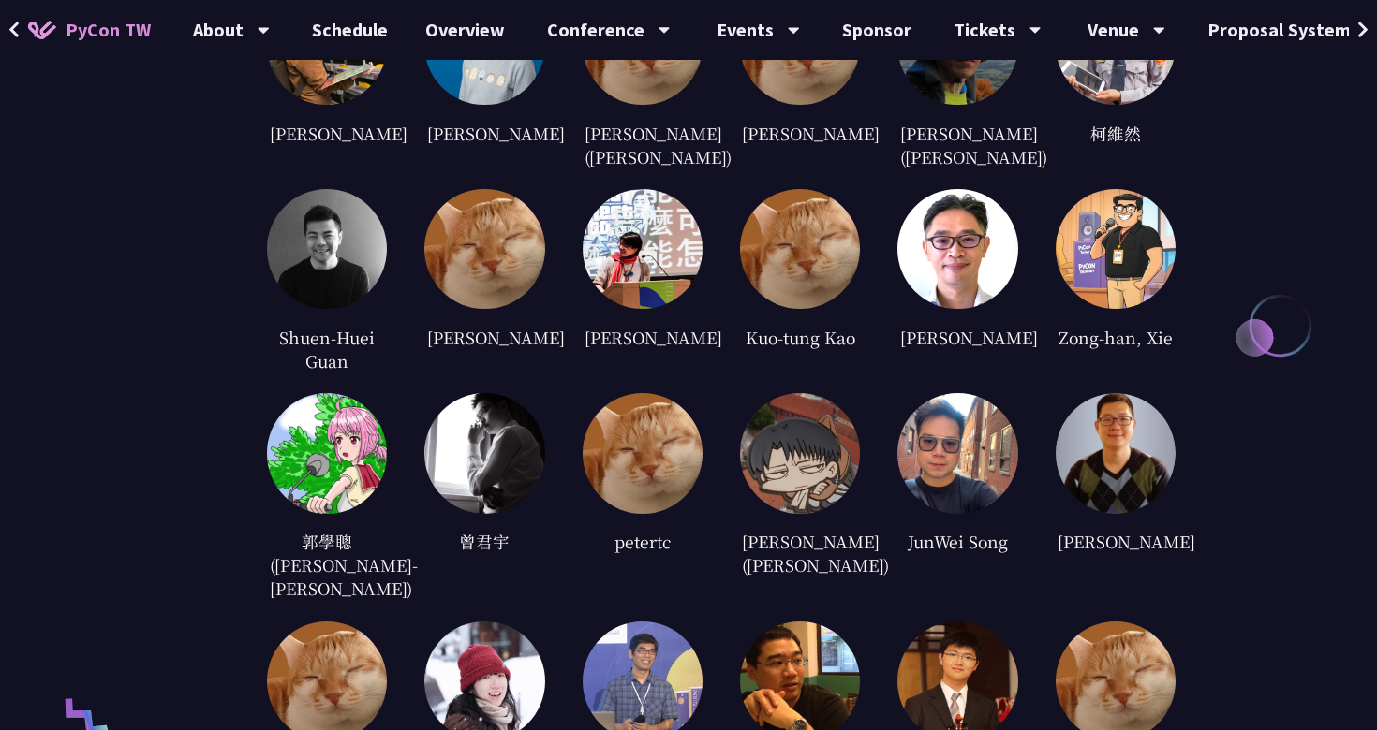
scroll to position [4007, 0]
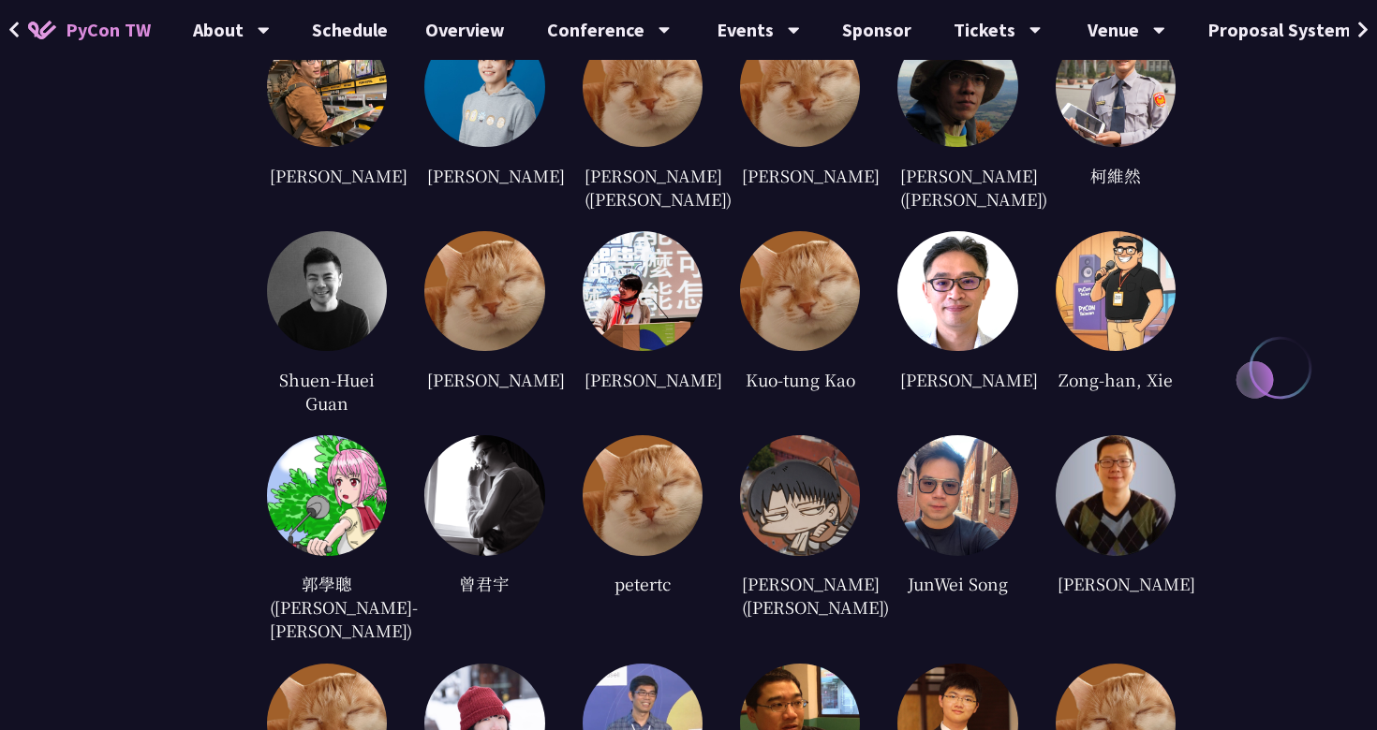
click at [968, 269] on img at bounding box center [957, 291] width 120 height 120
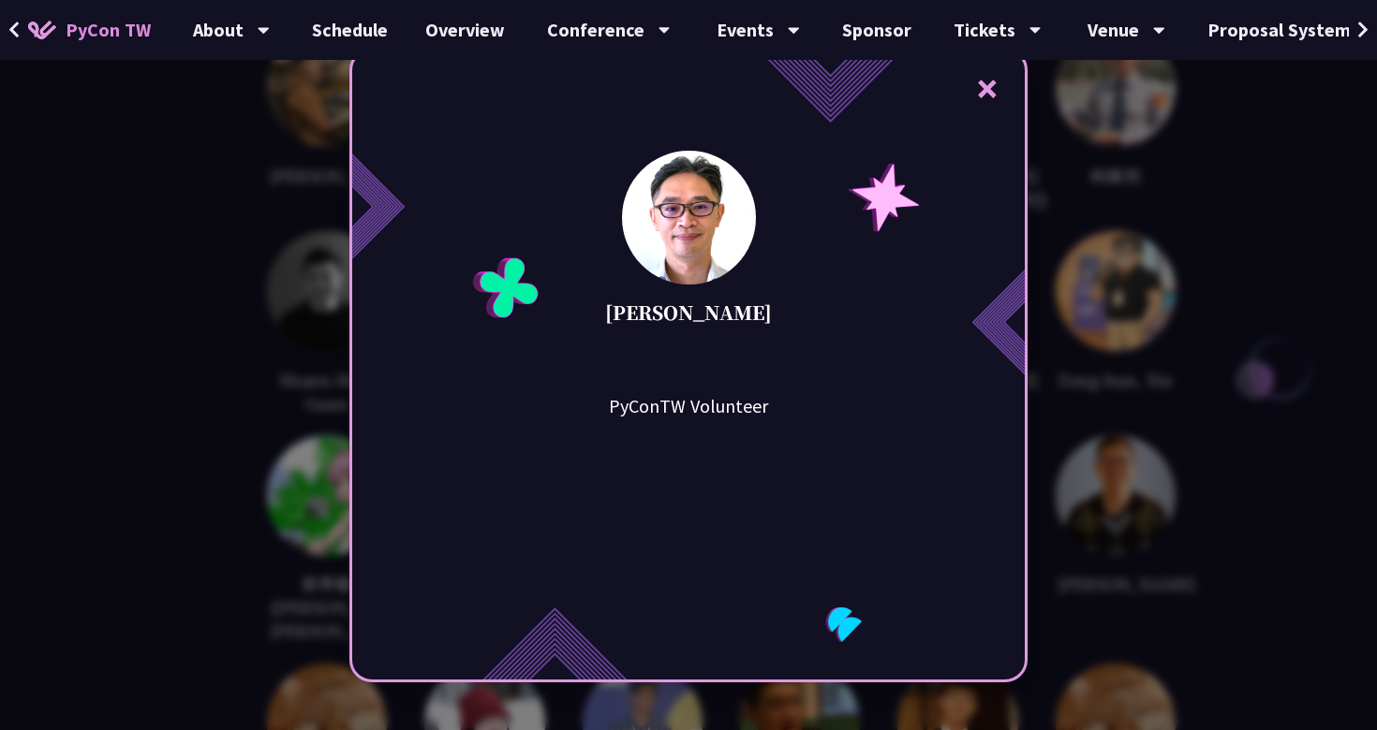
click at [62, 367] on div "× Stanley Huang PyConTW Volunteer" at bounding box center [688, 365] width 1377 height 730
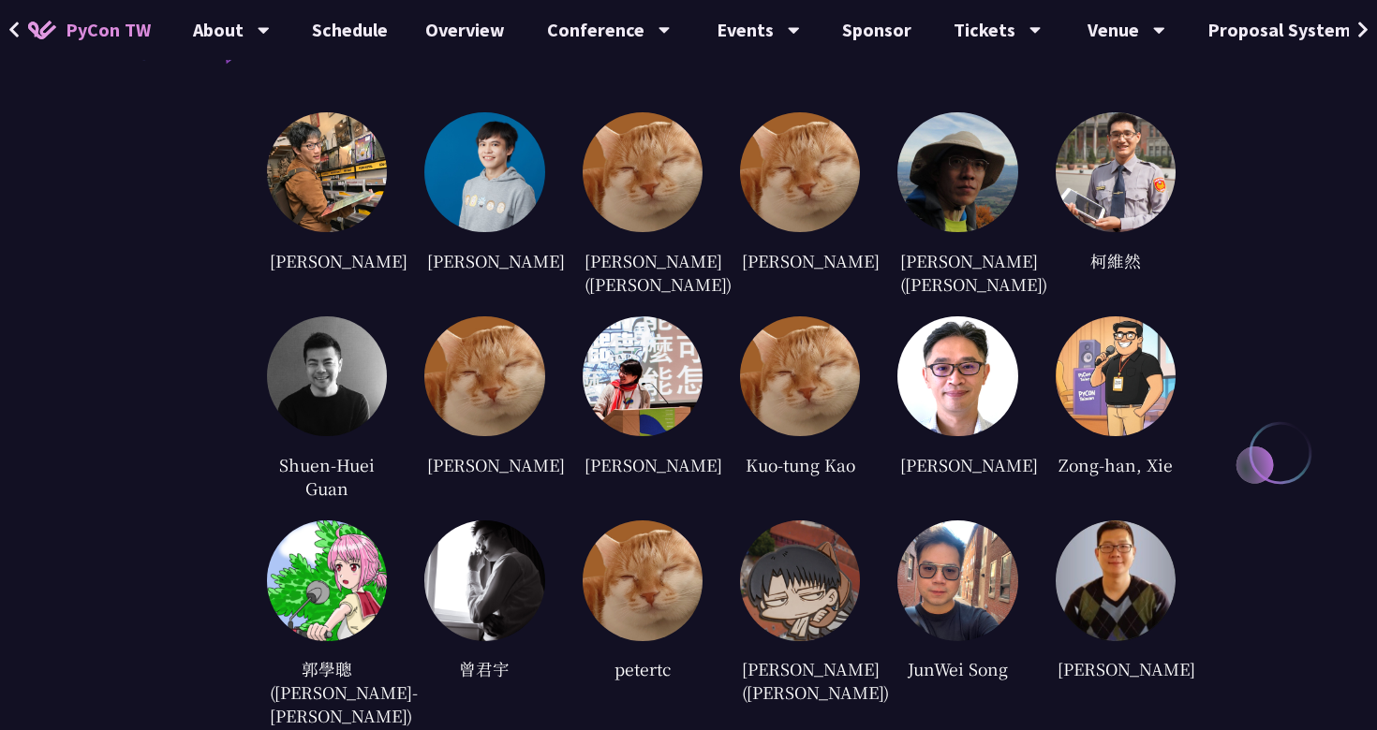
scroll to position [3753, 0]
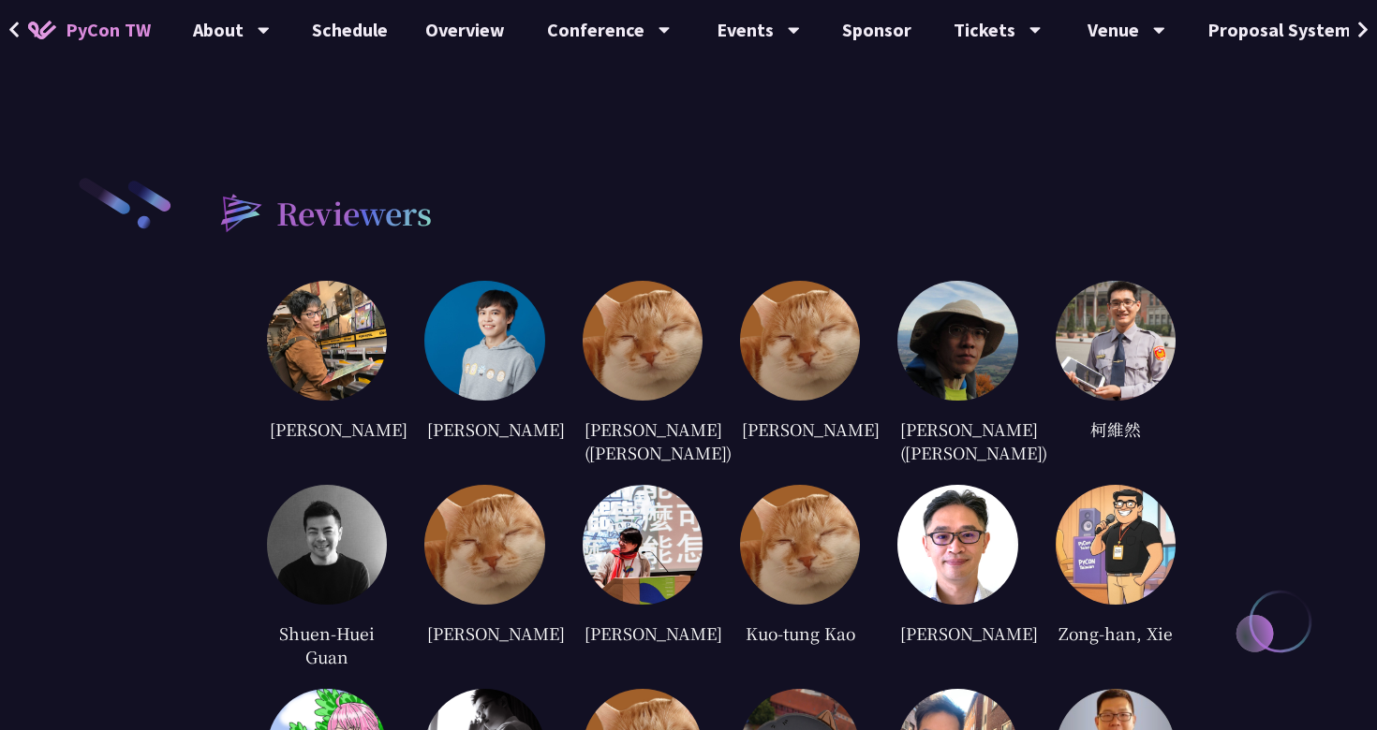
click at [919, 311] on img at bounding box center [957, 341] width 120 height 120
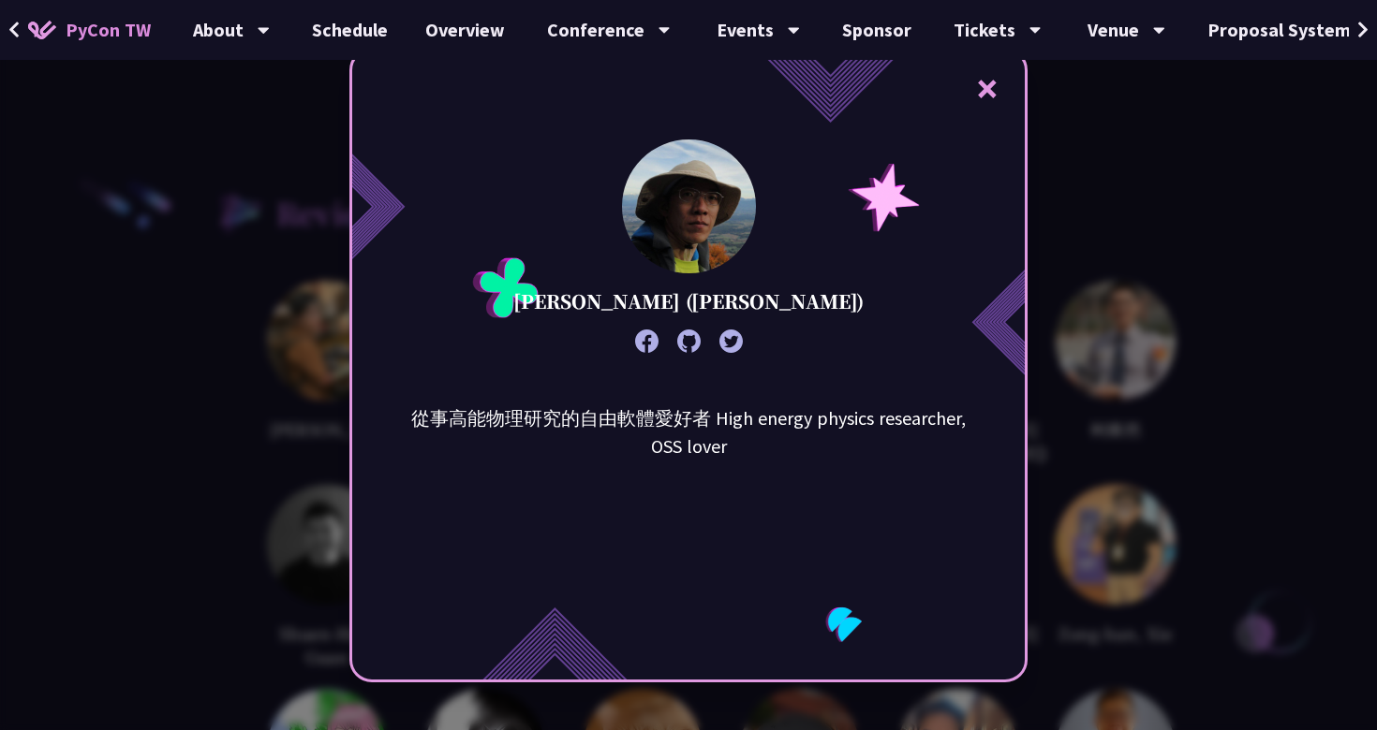
click at [685, 349] on icon at bounding box center [688, 341] width 23 height 23
click at [1116, 328] on div "× 趙元 (Yuan CHAO) 從事高能物理研究的自由軟體愛好者 High energy physics researcher, OSS lover" at bounding box center [688, 365] width 1377 height 730
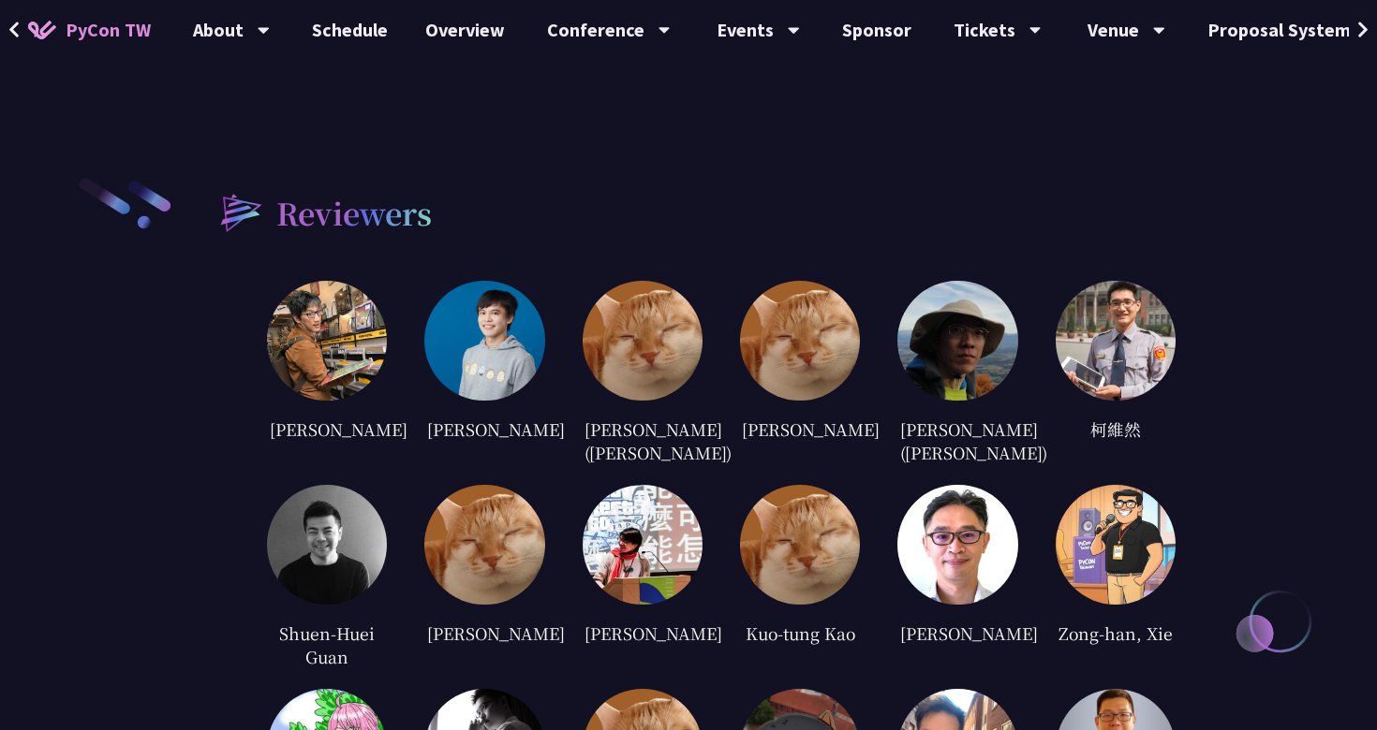
click at [1106, 288] on img at bounding box center [1115, 341] width 120 height 120
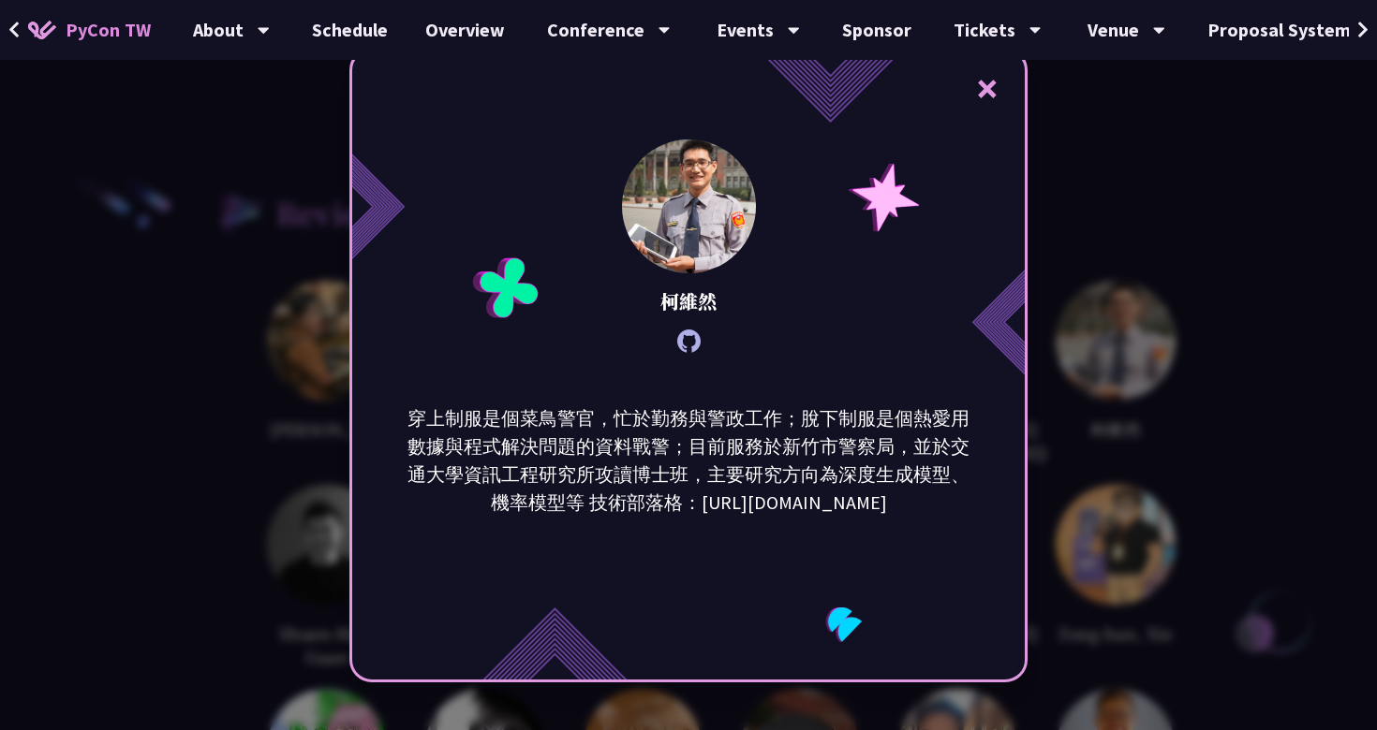
click at [691, 346] on icon at bounding box center [688, 341] width 23 height 23
click at [328, 351] on div "× 柯維然 穿上制服是個菜鳥警官，忙於勤務與警政工作；脫下制服是個熱愛用數據與程式解決問題的資料戰警；目前服務於新竹市警察局，並於交通大學資訊工程研究所攻讀博…" at bounding box center [688, 365] width 1377 height 730
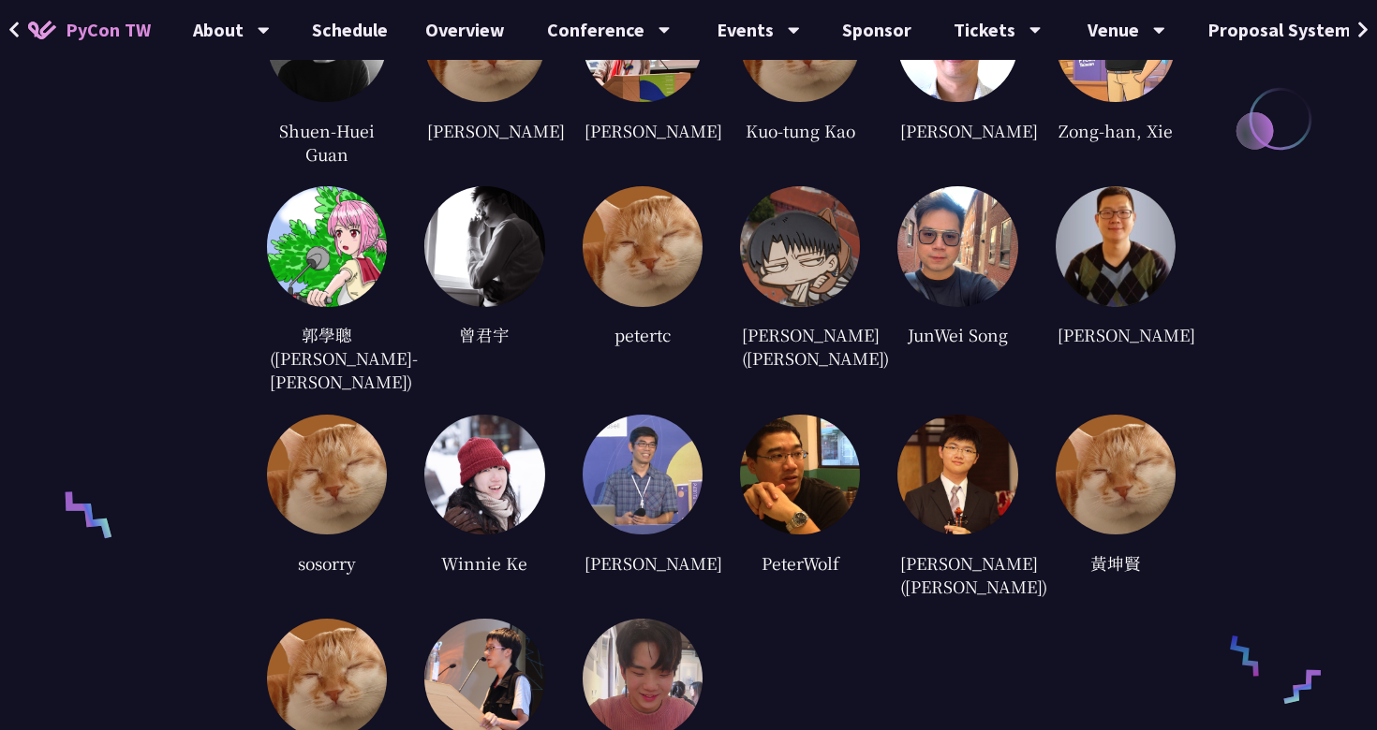
scroll to position [4233, 0]
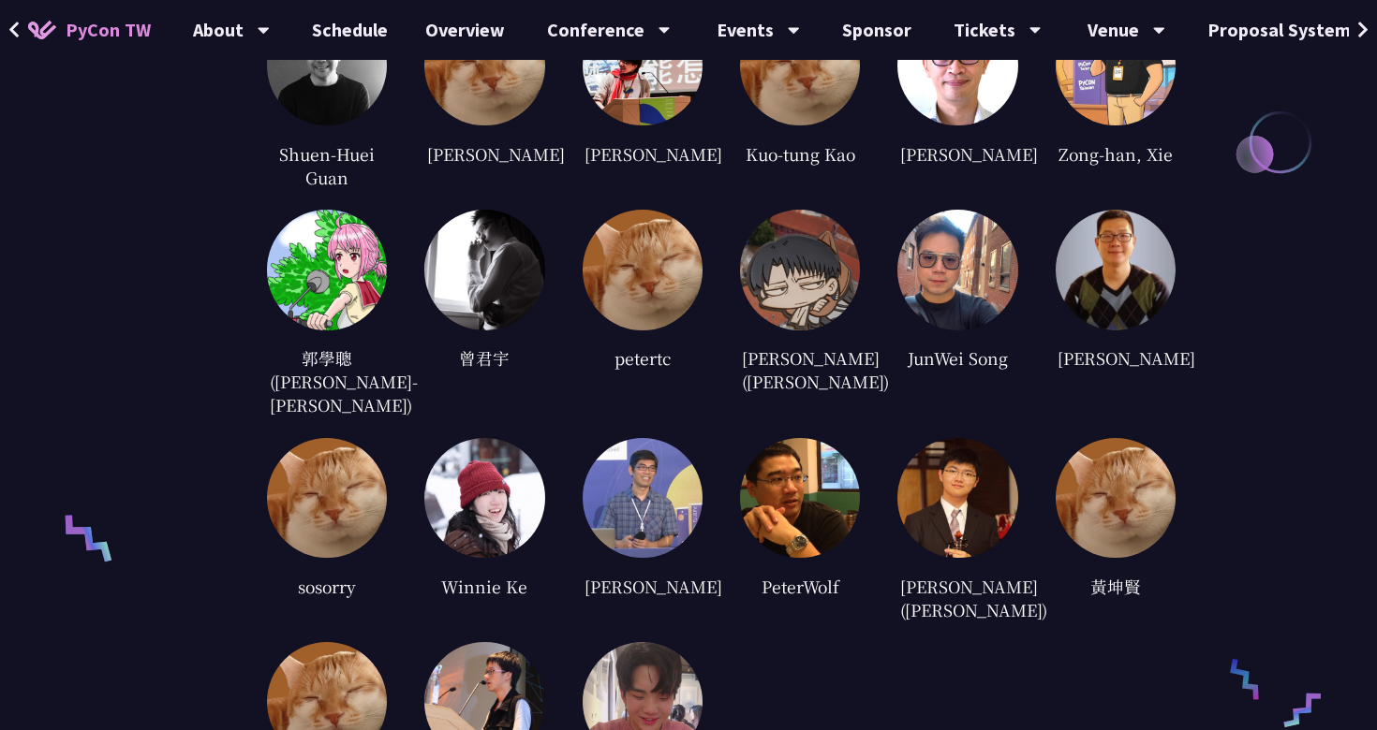
click at [947, 228] on img at bounding box center [957, 270] width 120 height 120
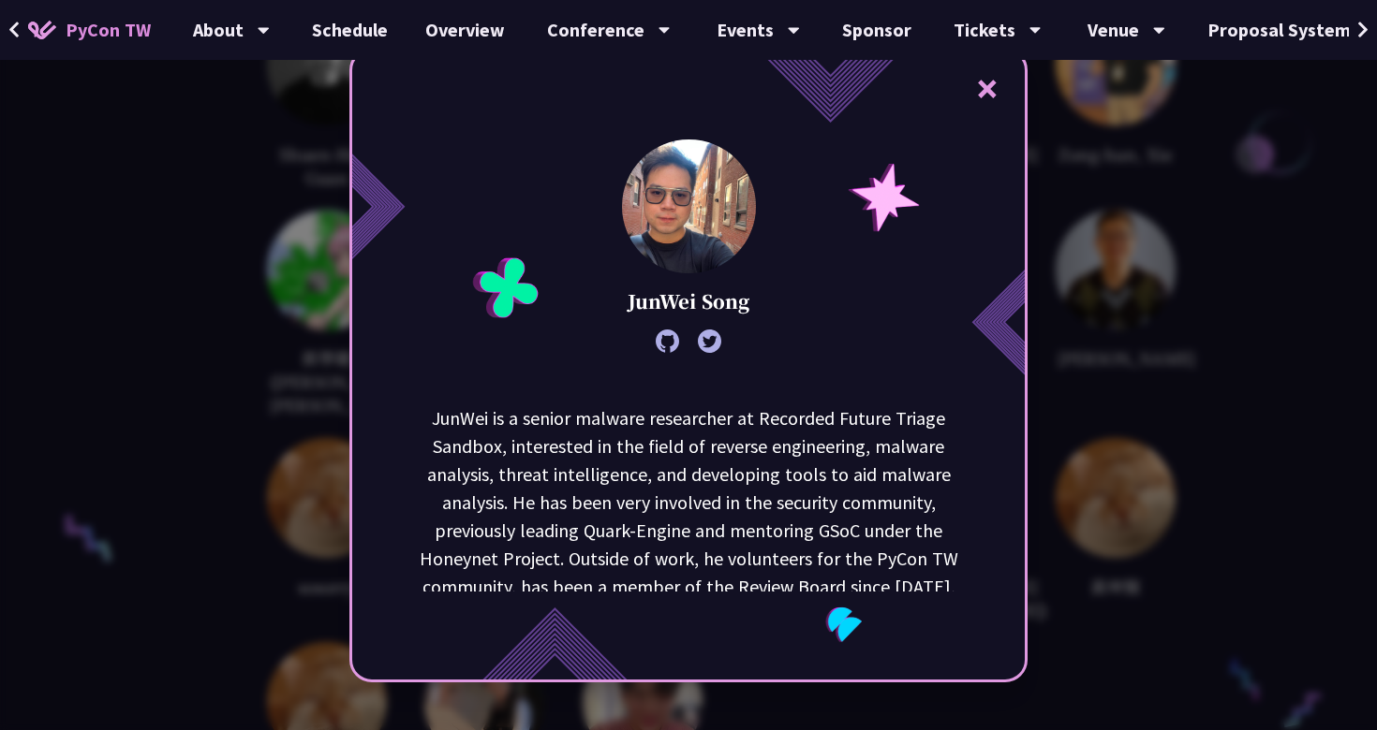
click at [664, 342] on icon at bounding box center [666, 341] width 23 height 23
click at [190, 152] on div "× JunWei Song JunWei is a senior malware researcher at Recorded Future Triage S…" at bounding box center [688, 365] width 1377 height 730
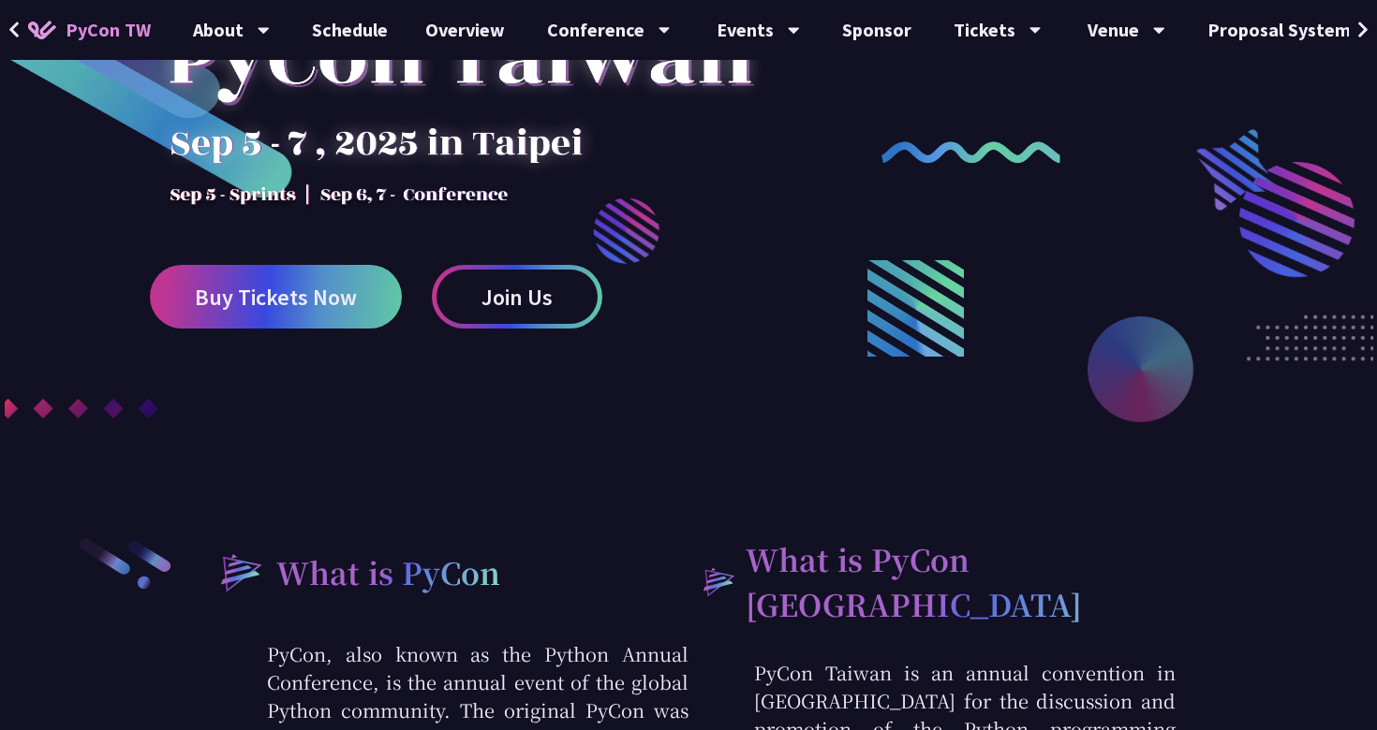
scroll to position [0, 0]
